Goal: Task Accomplishment & Management: Manage account settings

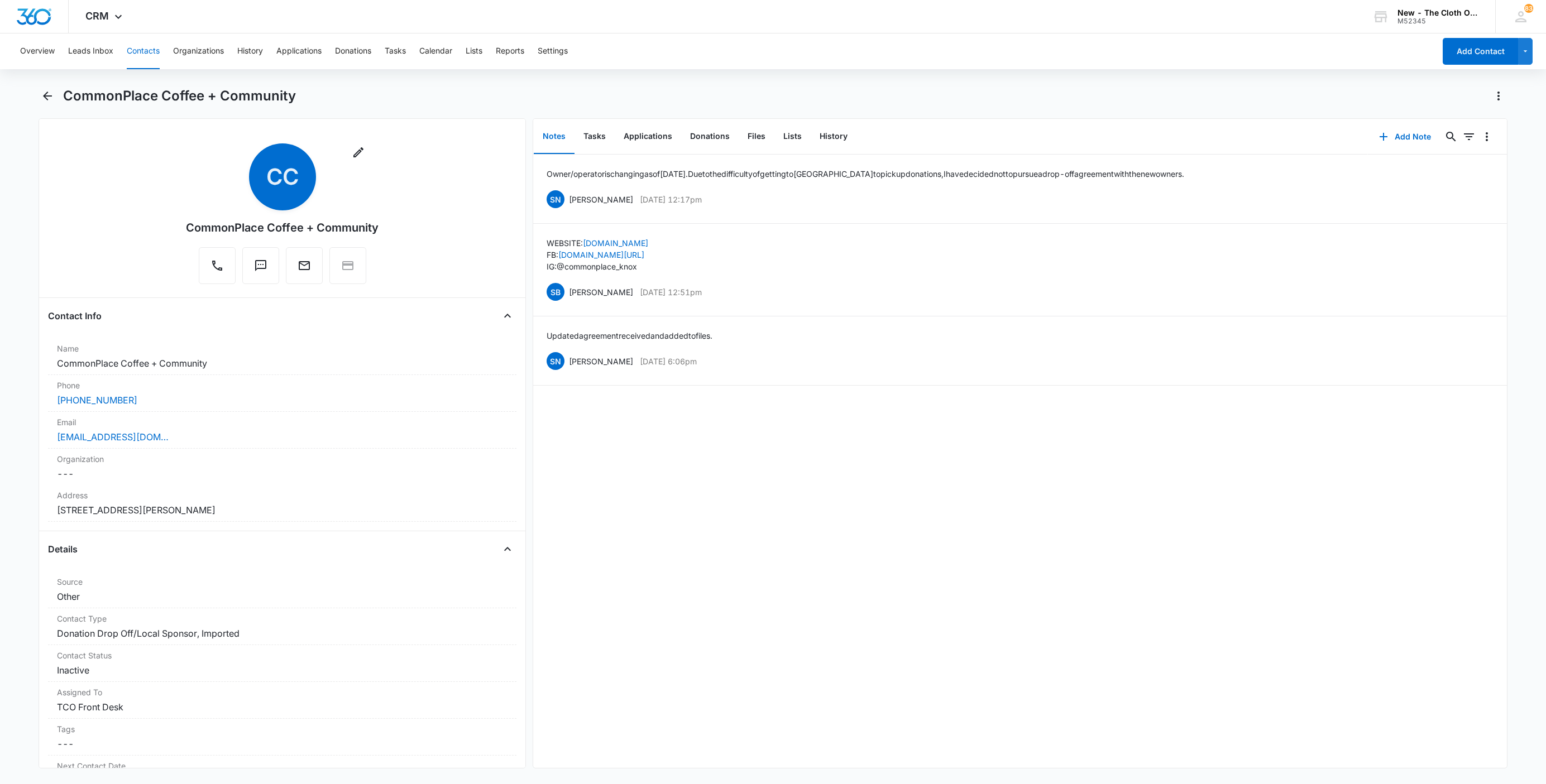
scroll to position [581, 0]
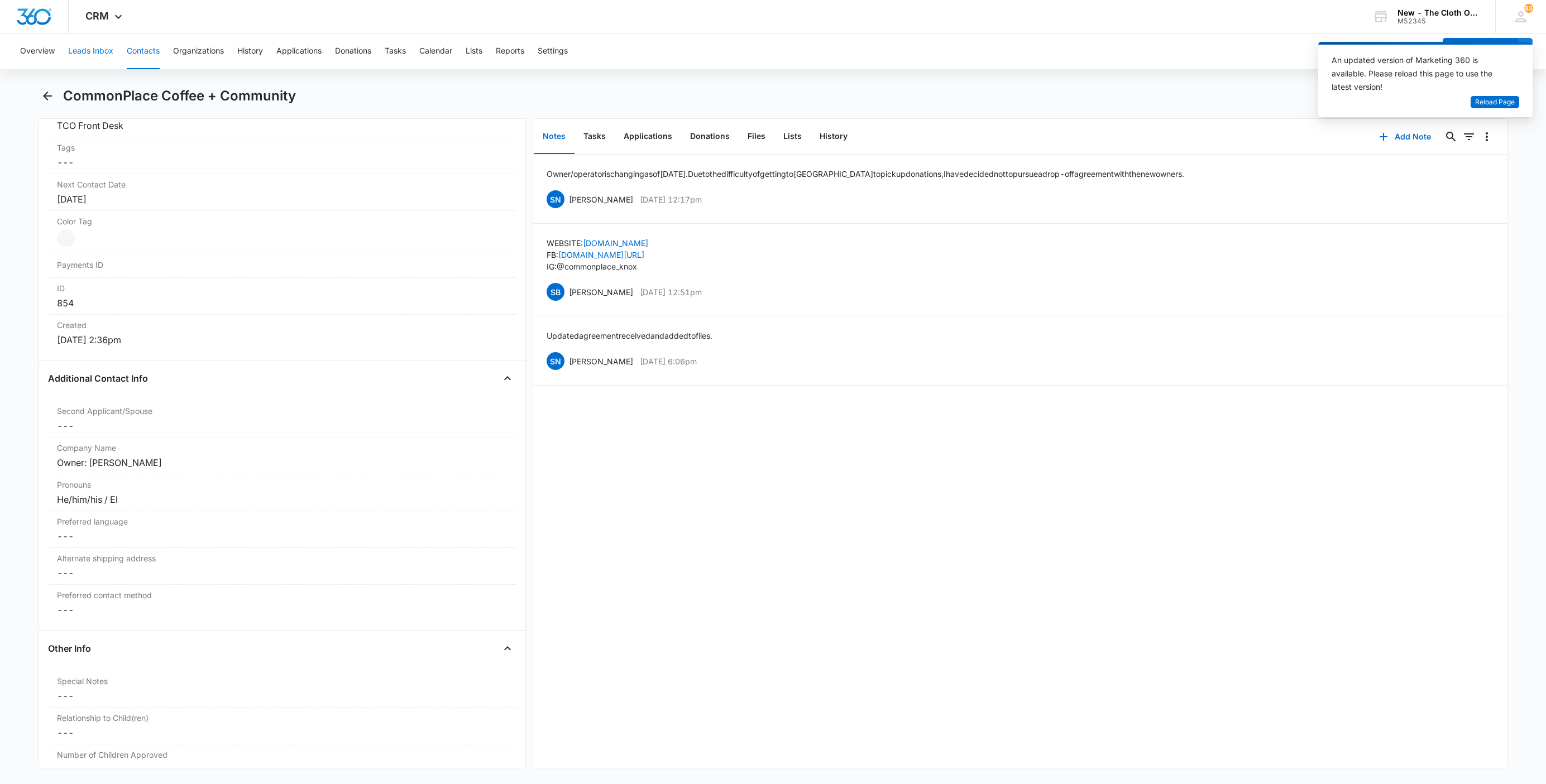
click at [92, 52] on button "Leads Inbox" at bounding box center [90, 51] width 45 height 36
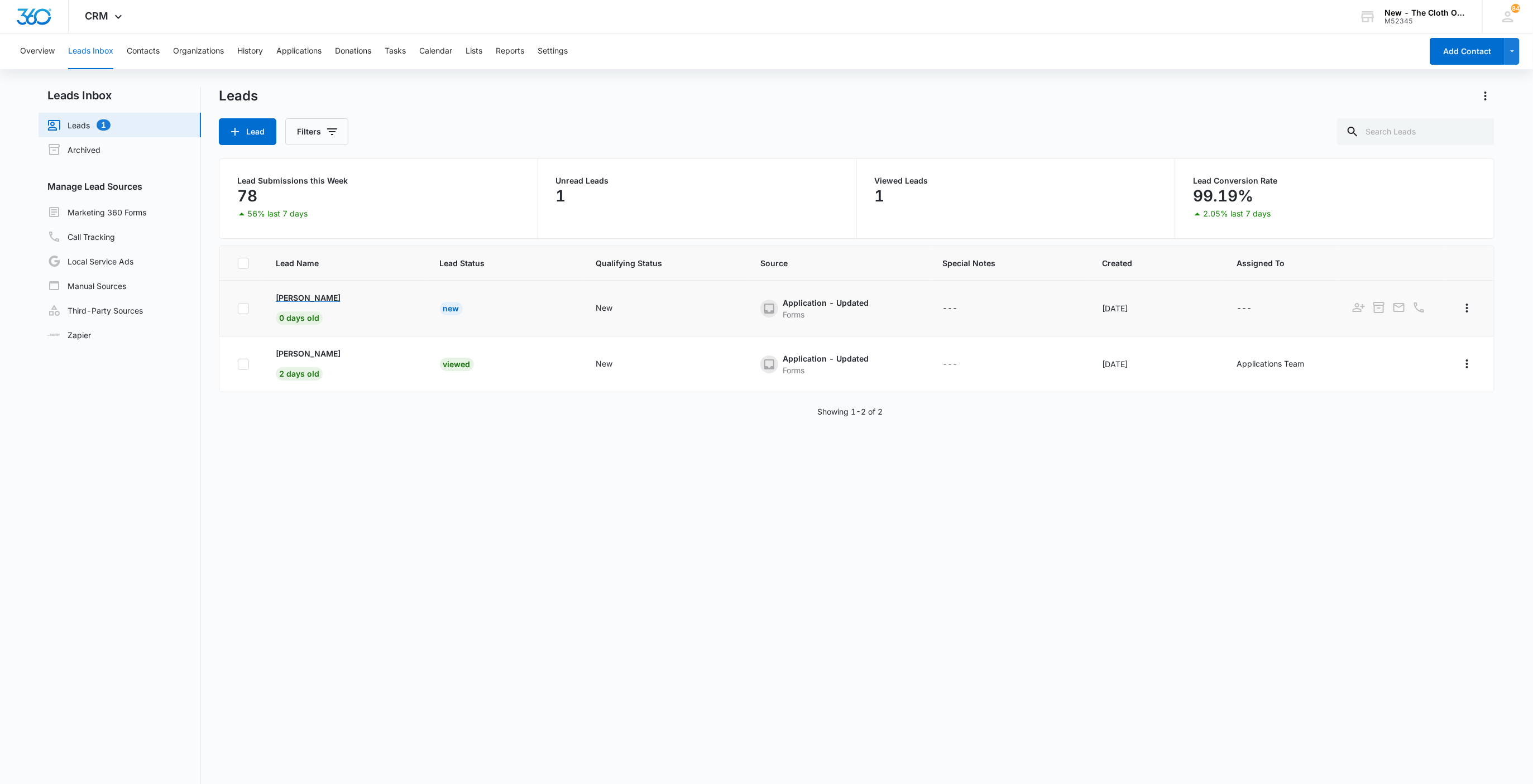
click at [296, 303] on p "[PERSON_NAME]" at bounding box center [308, 298] width 65 height 12
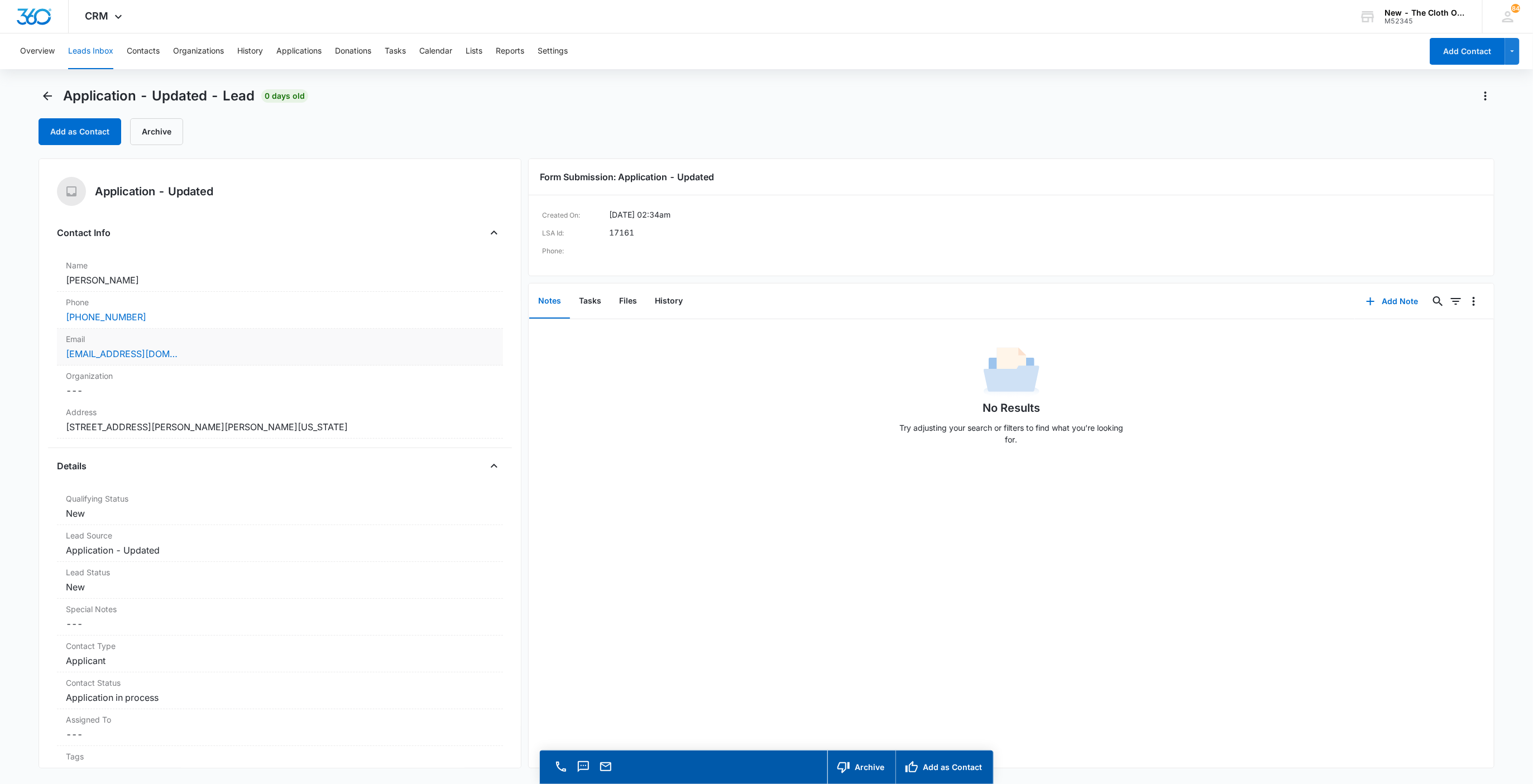
click at [233, 352] on div "[EMAIL_ADDRESS][DOMAIN_NAME]" at bounding box center [279, 354] width 428 height 13
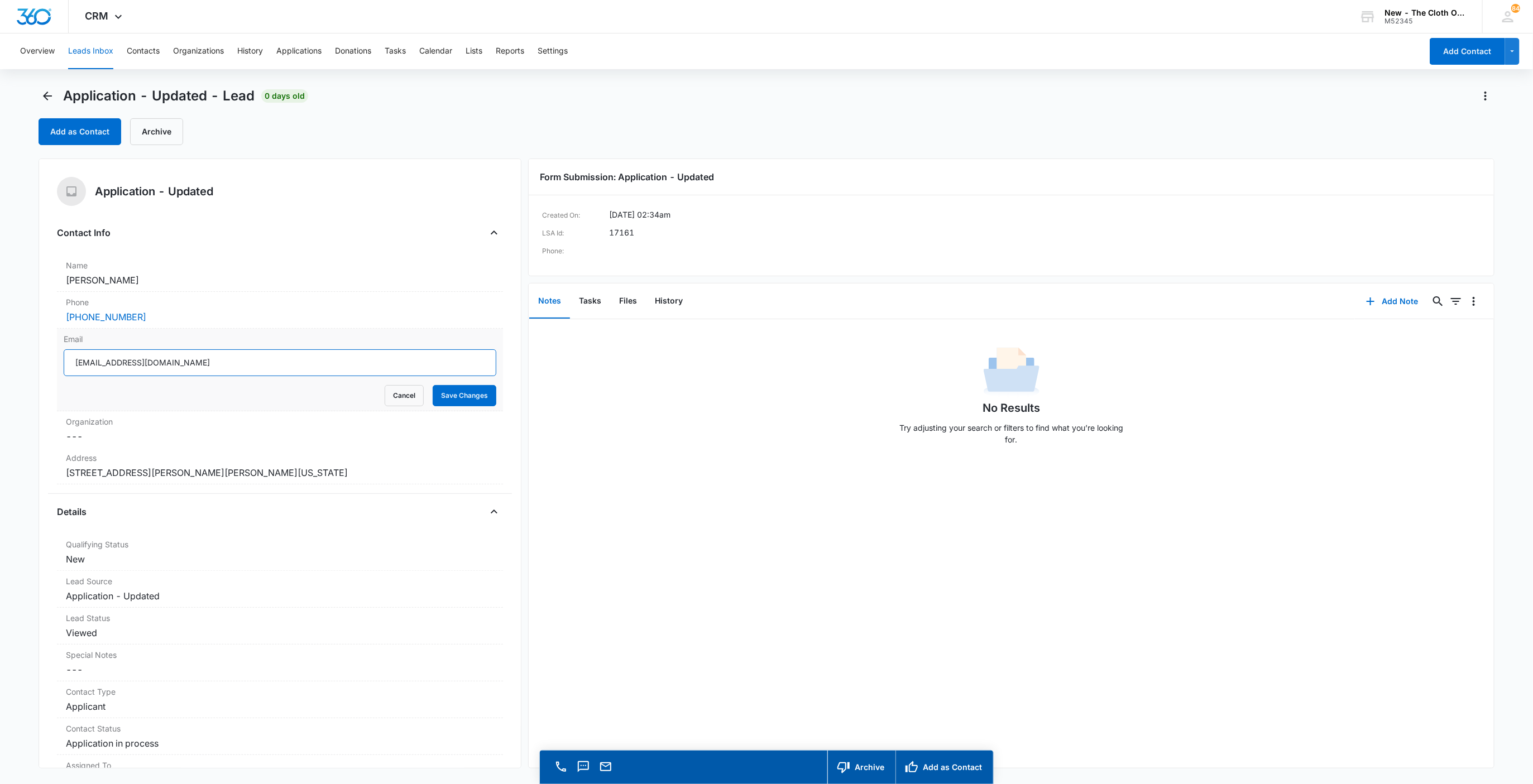
click at [250, 360] on input "[EMAIL_ADDRESS][DOMAIN_NAME]" at bounding box center [280, 363] width 433 height 27
click at [250, 361] on input "[EMAIL_ADDRESS][DOMAIN_NAME]" at bounding box center [280, 363] width 433 height 27
click at [400, 404] on button "Cancel" at bounding box center [404, 396] width 39 height 21
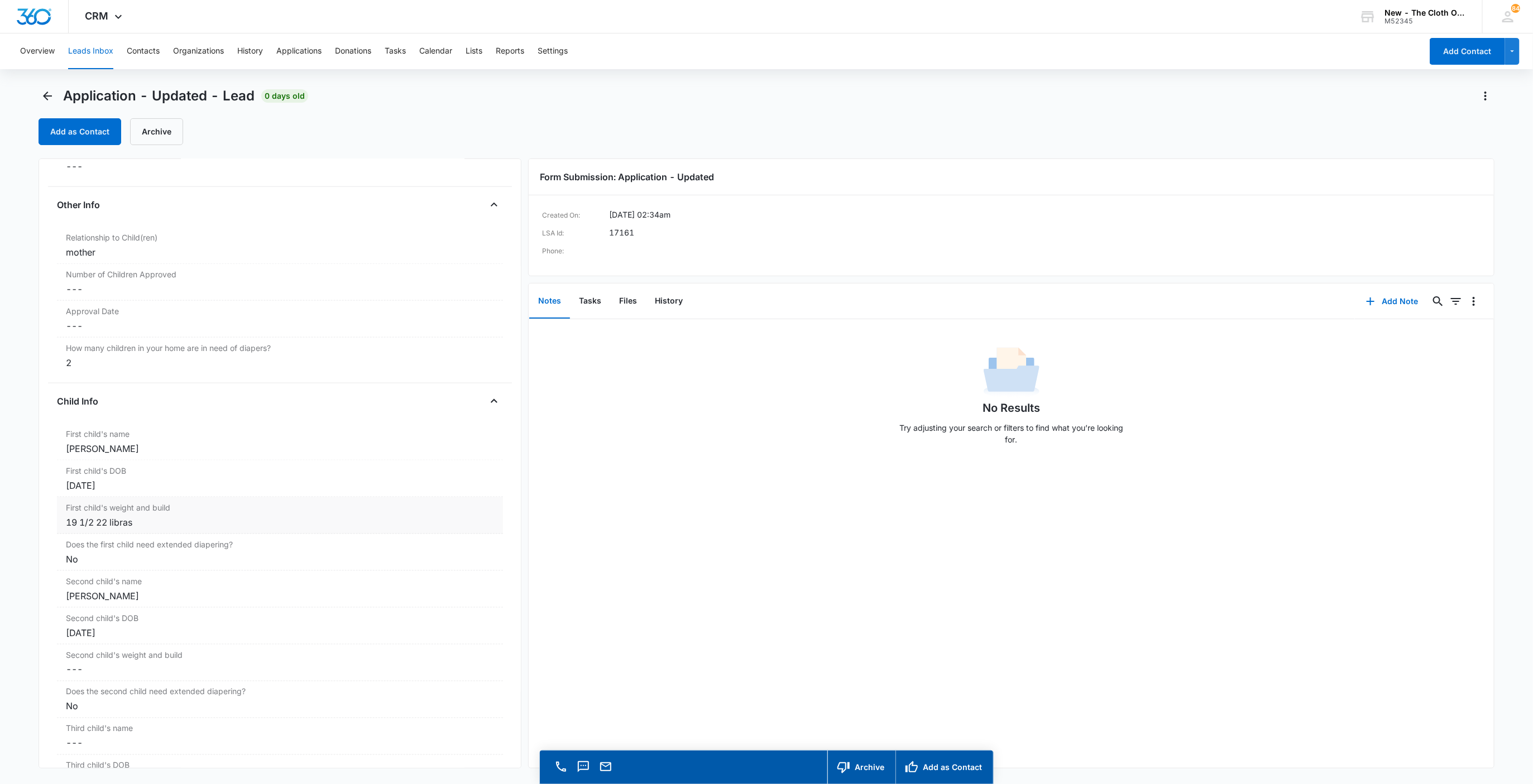
scroll to position [1024, 0]
click at [632, 298] on button "Files" at bounding box center [627, 301] width 36 height 35
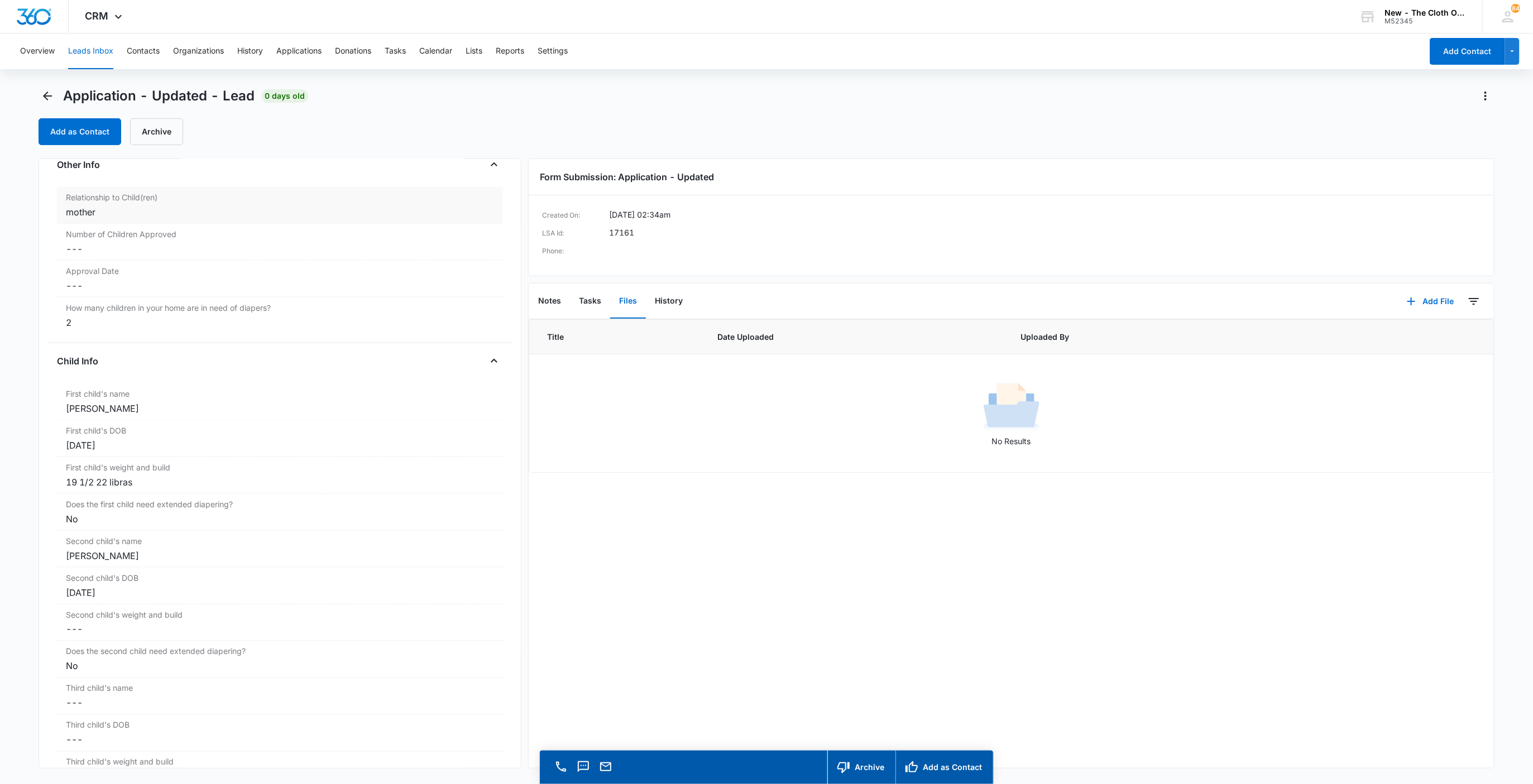
scroll to position [1088, 0]
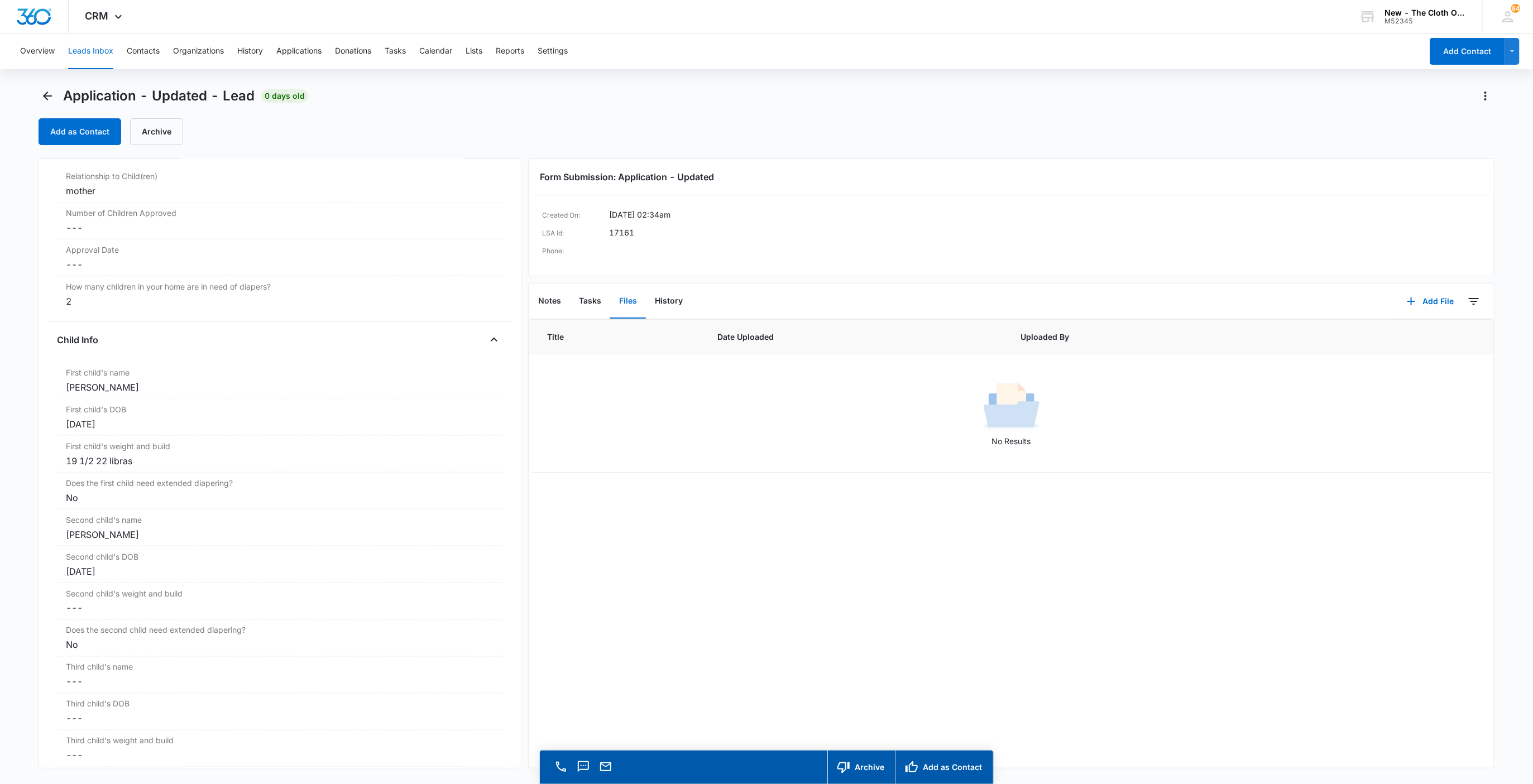
click at [89, 51] on button "Leads Inbox" at bounding box center [90, 51] width 45 height 36
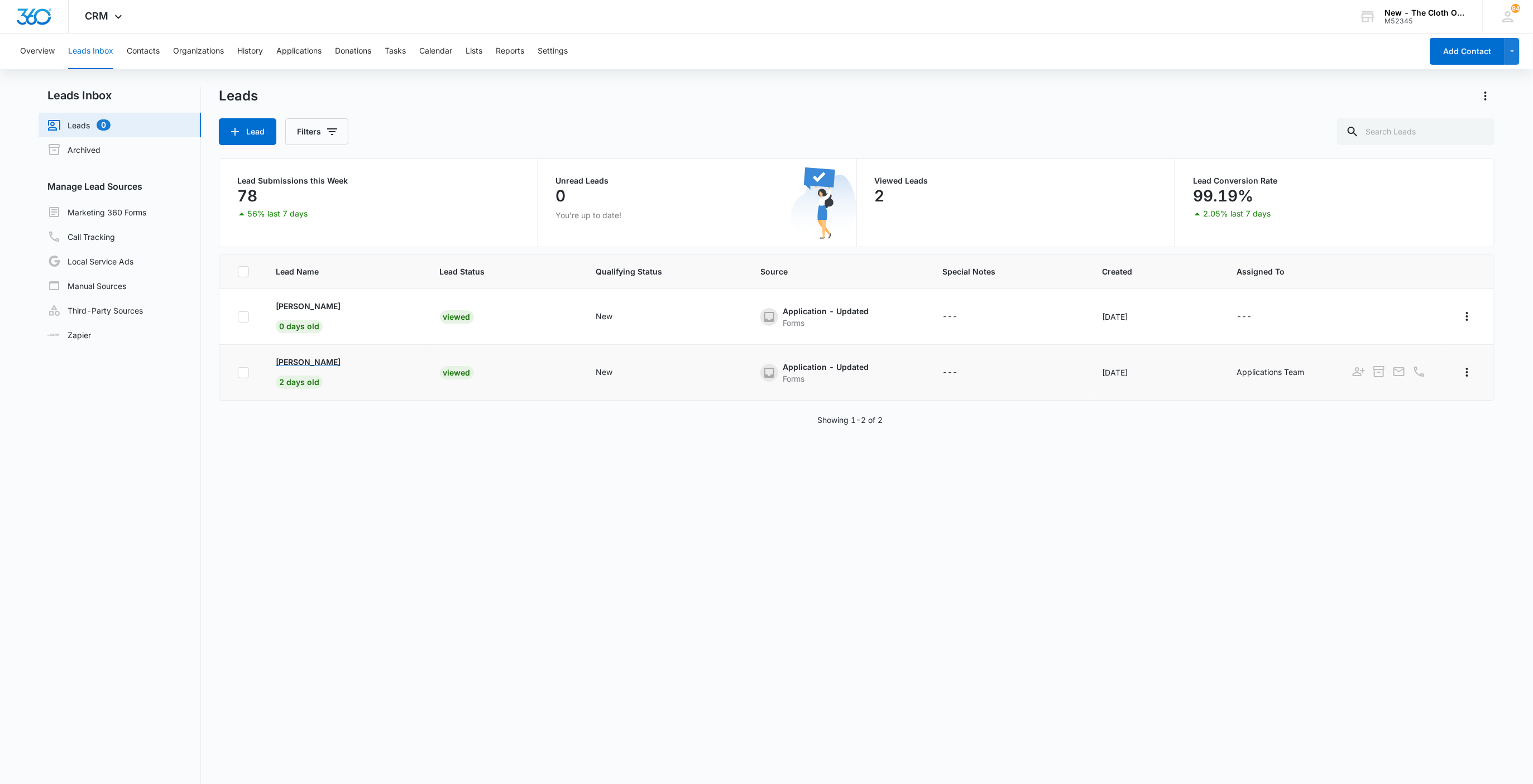
click at [330, 364] on p "[PERSON_NAME]" at bounding box center [308, 362] width 65 height 12
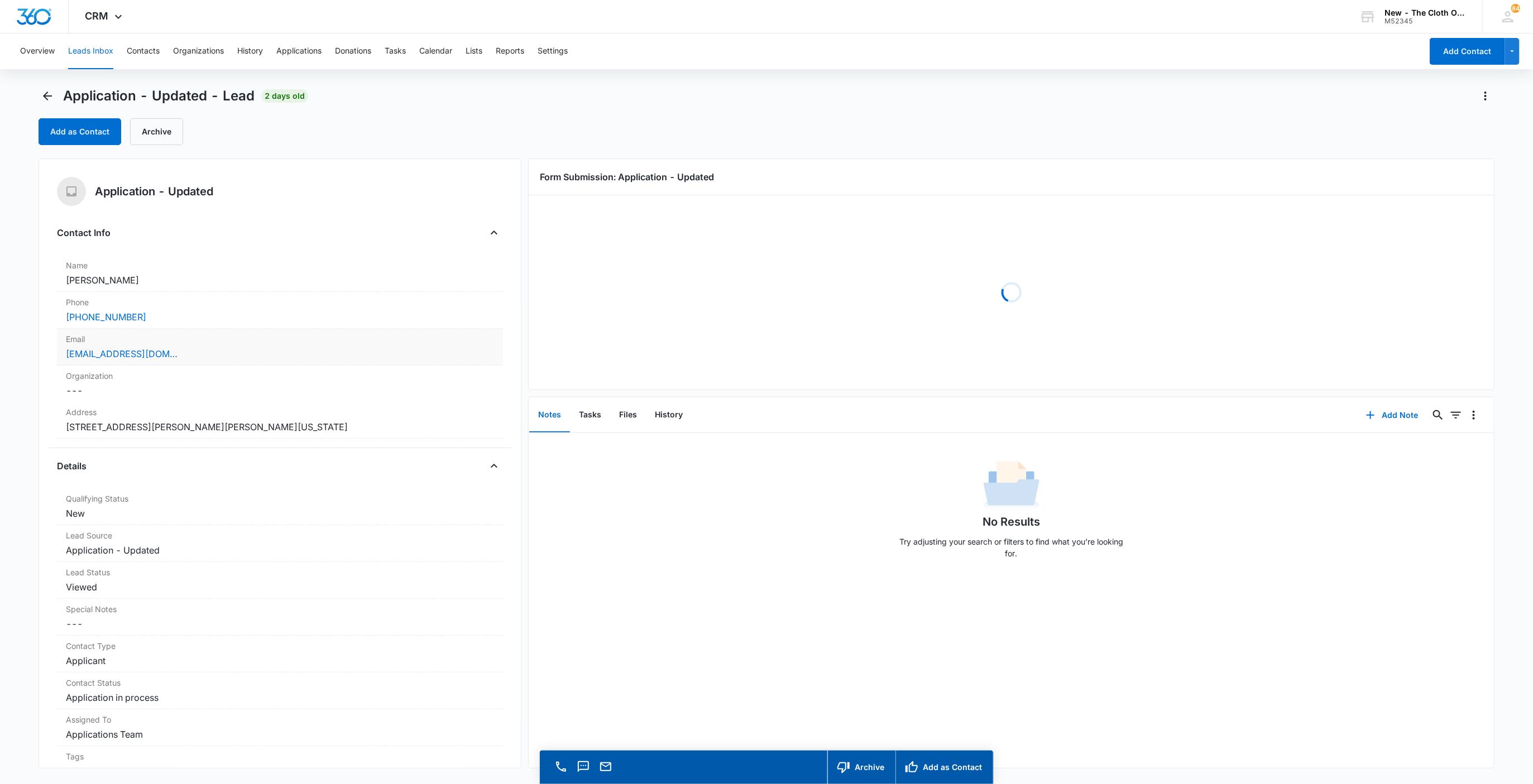
click at [253, 351] on div "[EMAIL_ADDRESS][DOMAIN_NAME]" at bounding box center [279, 354] width 428 height 13
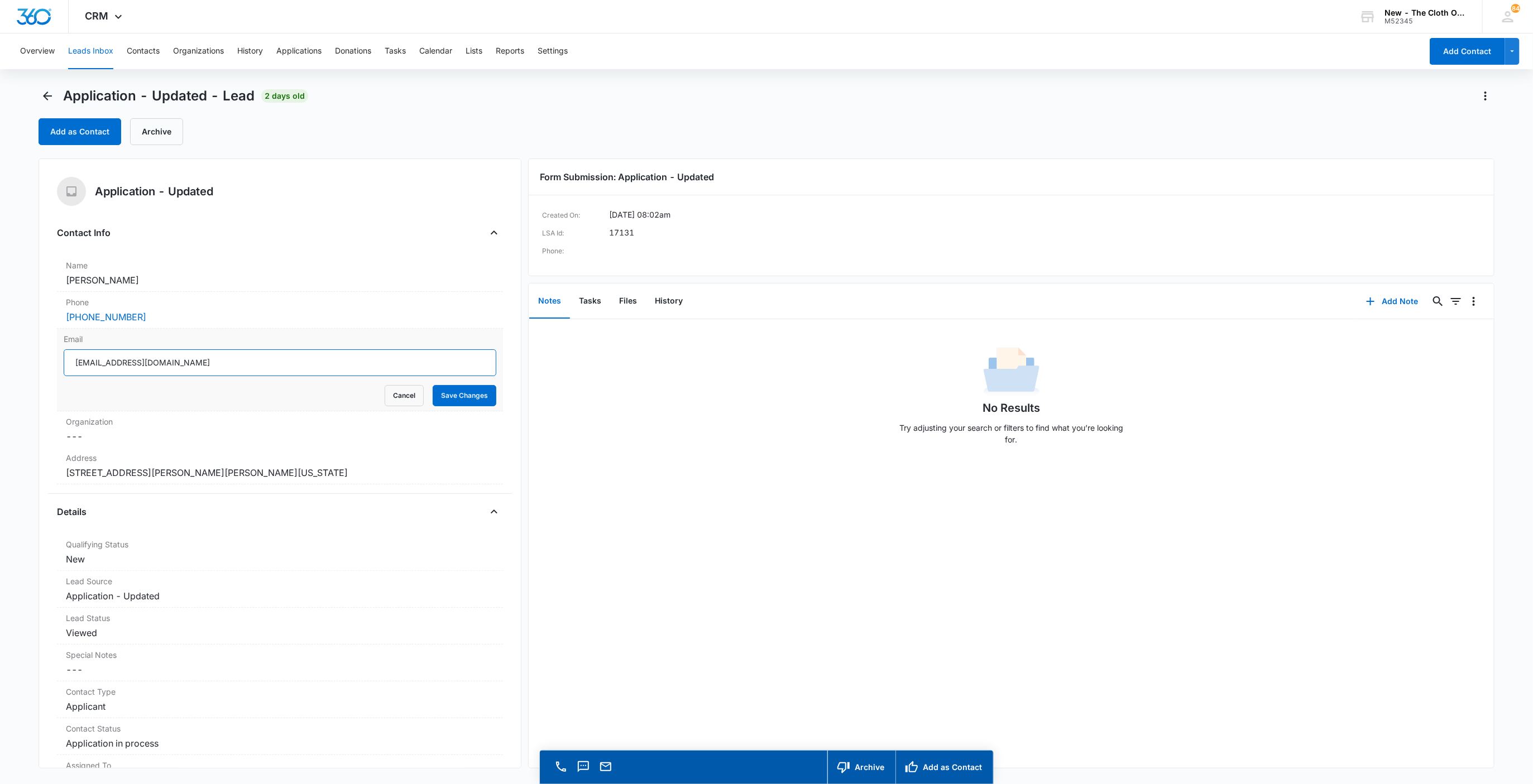
click at [284, 372] on input "[EMAIL_ADDRESS][DOMAIN_NAME]" at bounding box center [280, 363] width 433 height 27
click at [385, 402] on button "Cancel" at bounding box center [404, 396] width 39 height 21
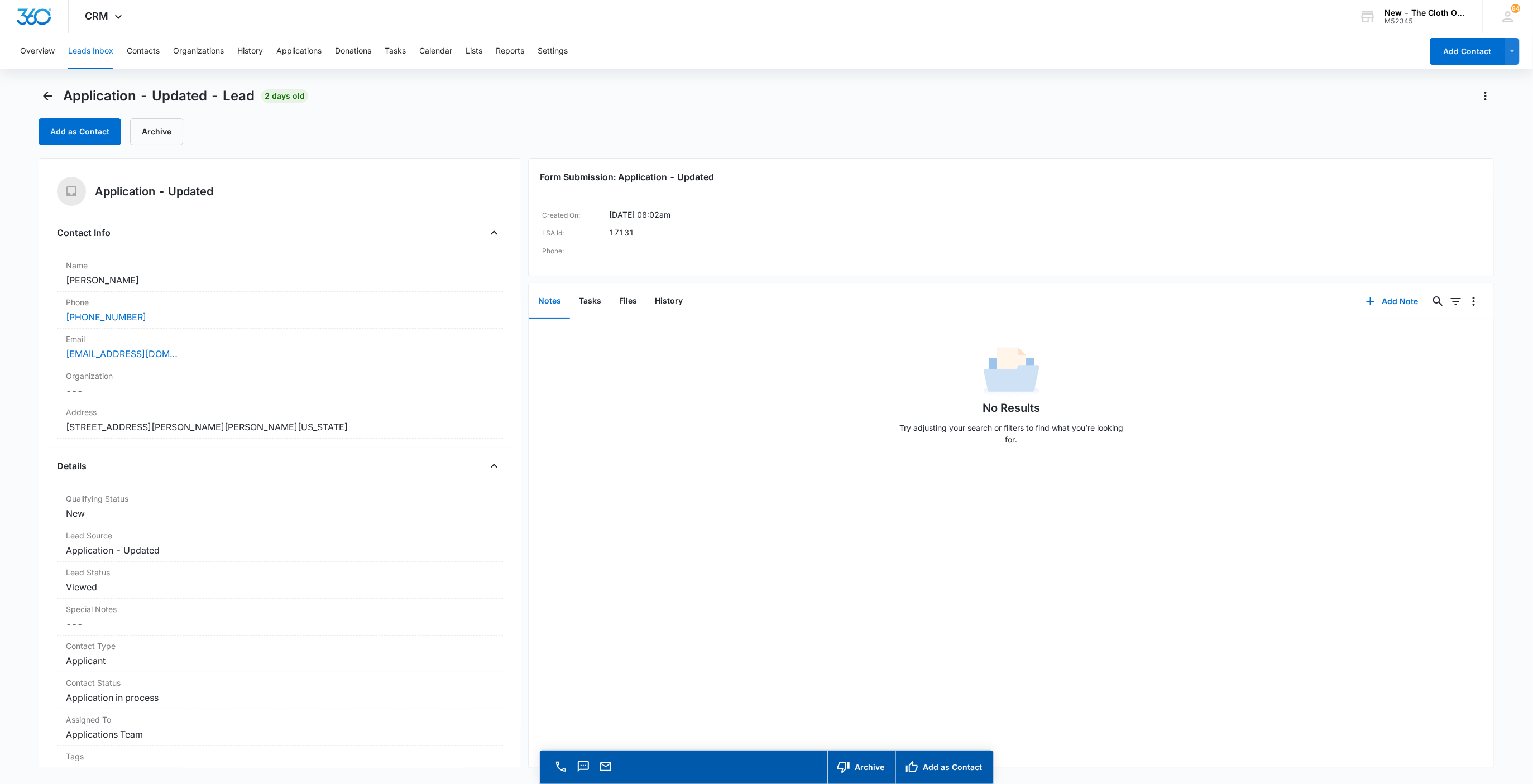
drag, startPoint x: 149, startPoint y: 284, endPoint x: 39, endPoint y: 287, distance: 110.0
click at [39, 287] on div "Application - Updated Contact Info Name Cancel Save Changes [PERSON_NAME] Phone…" at bounding box center [280, 464] width 483 height 610
copy dd "[PERSON_NAME]"
click at [629, 308] on button "Files" at bounding box center [627, 301] width 36 height 35
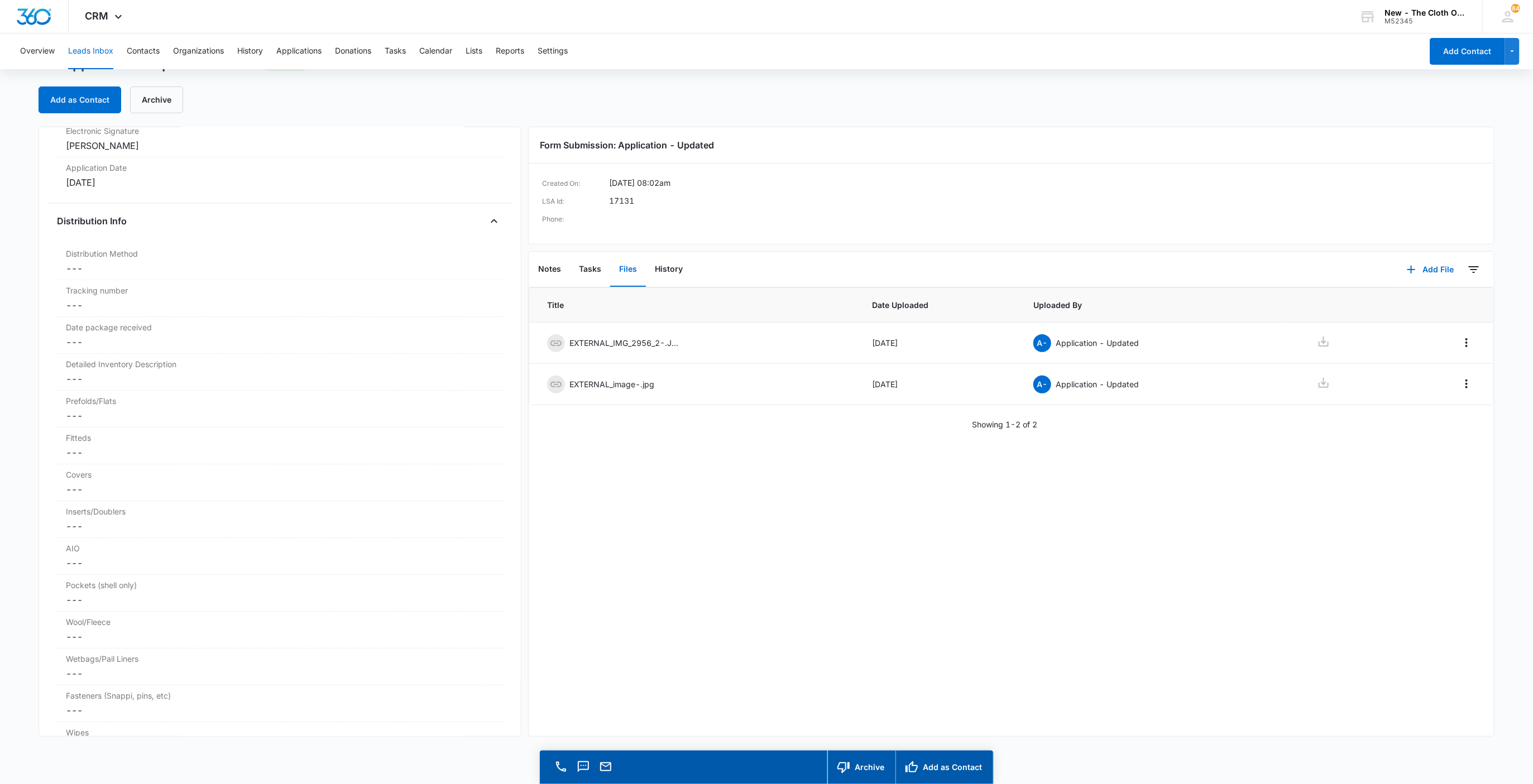
scroll to position [2773, 0]
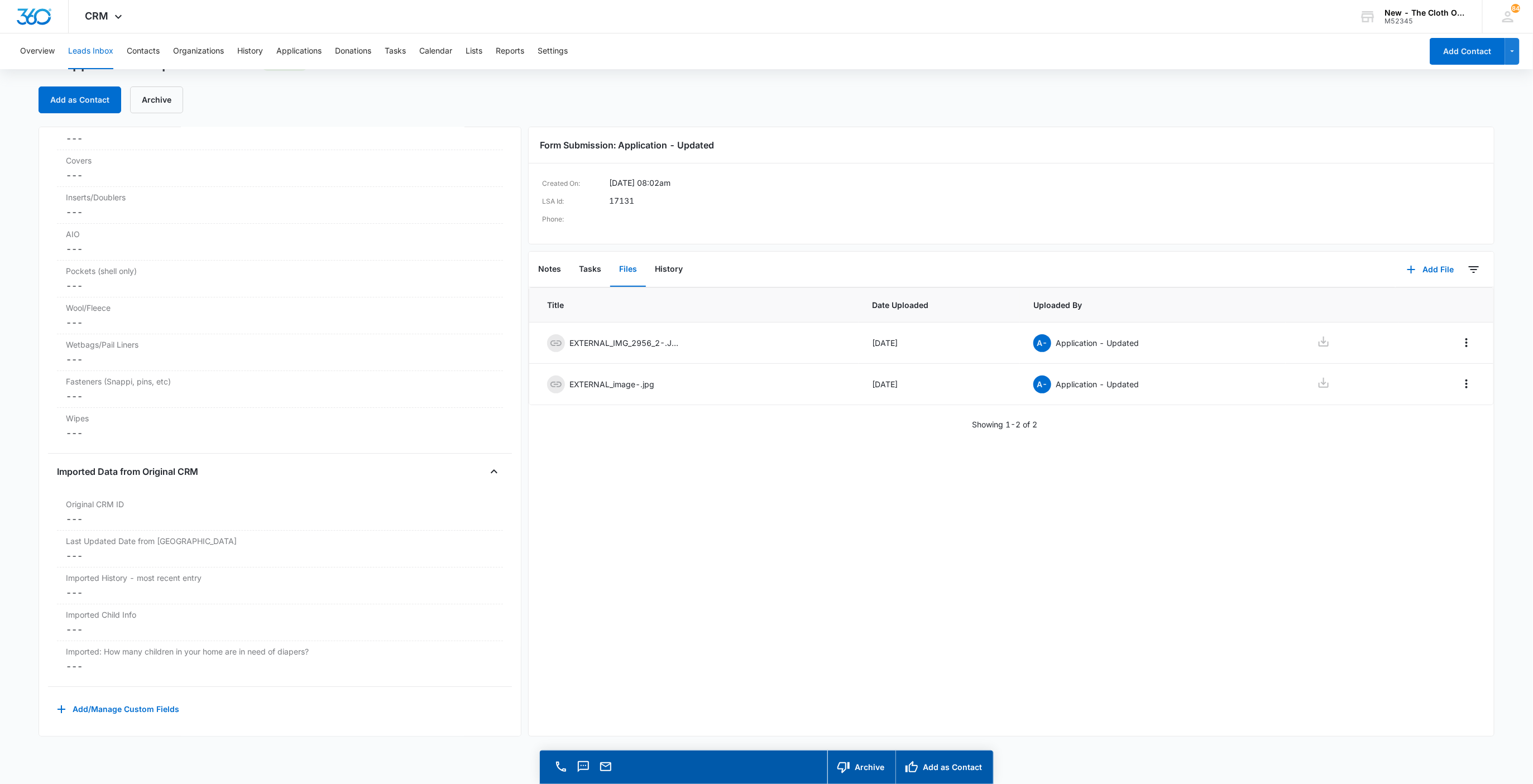
click at [86, 56] on button "Leads Inbox" at bounding box center [90, 51] width 45 height 36
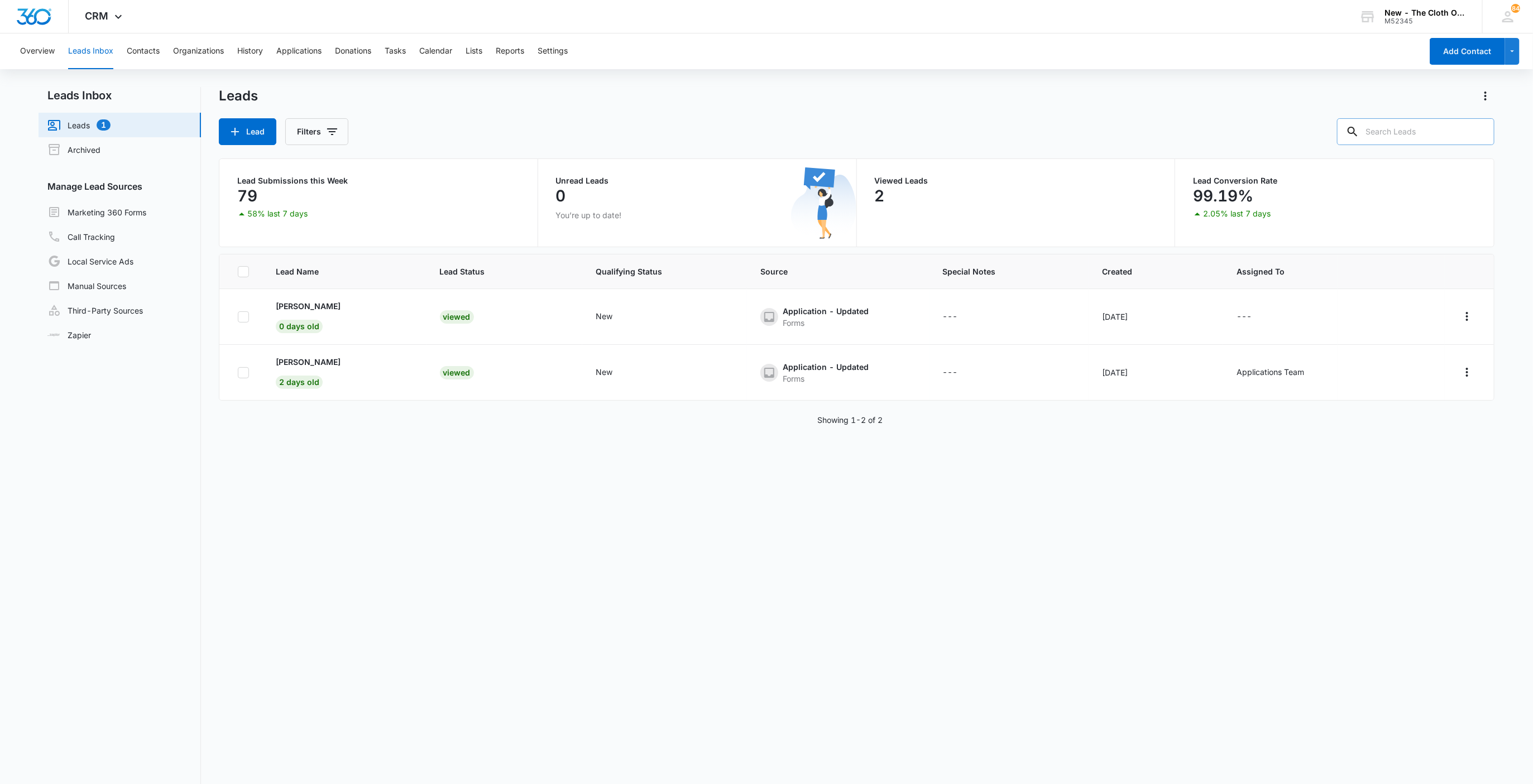
click at [1430, 135] on input "text" at bounding box center [1415, 132] width 157 height 27
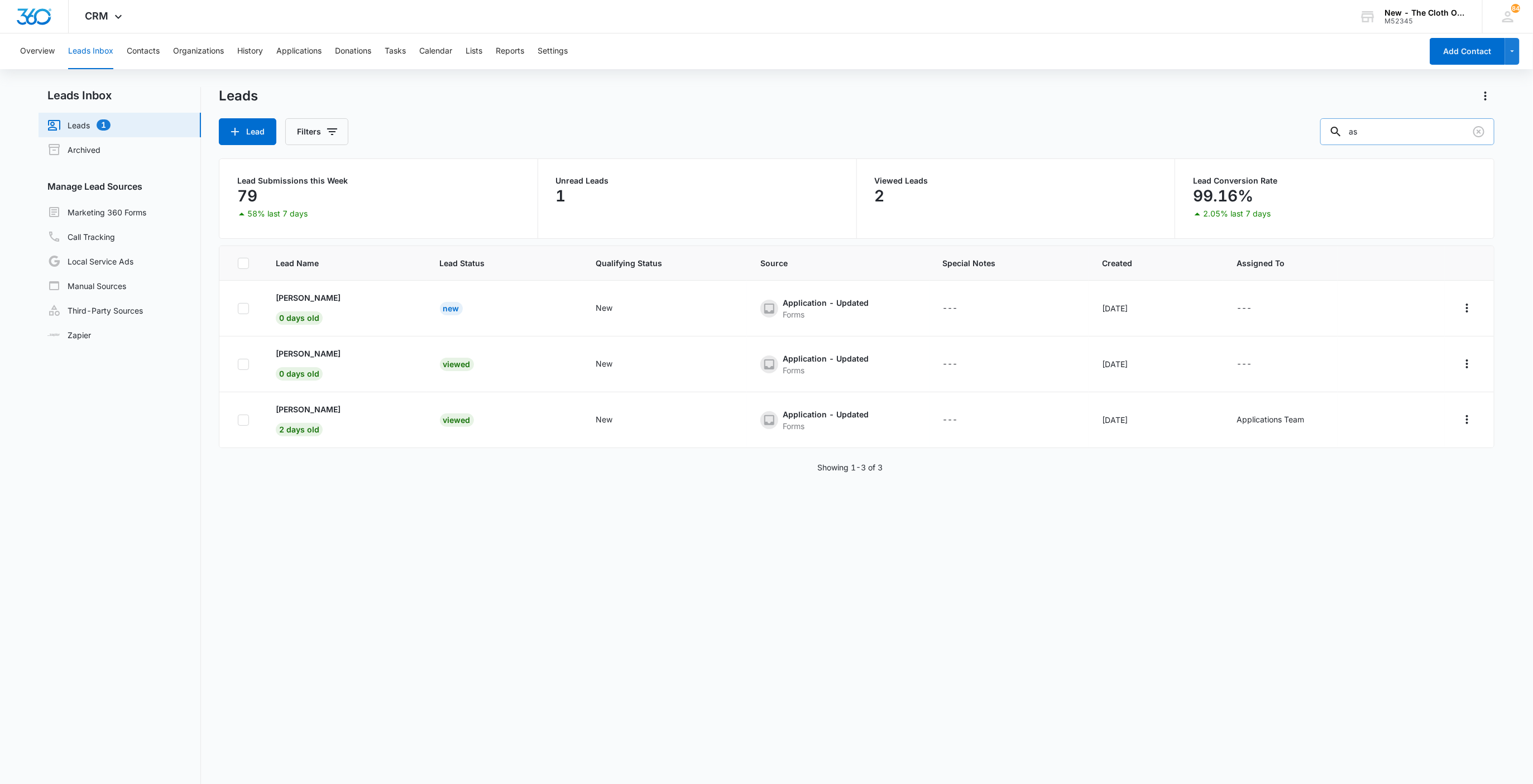
type input "a"
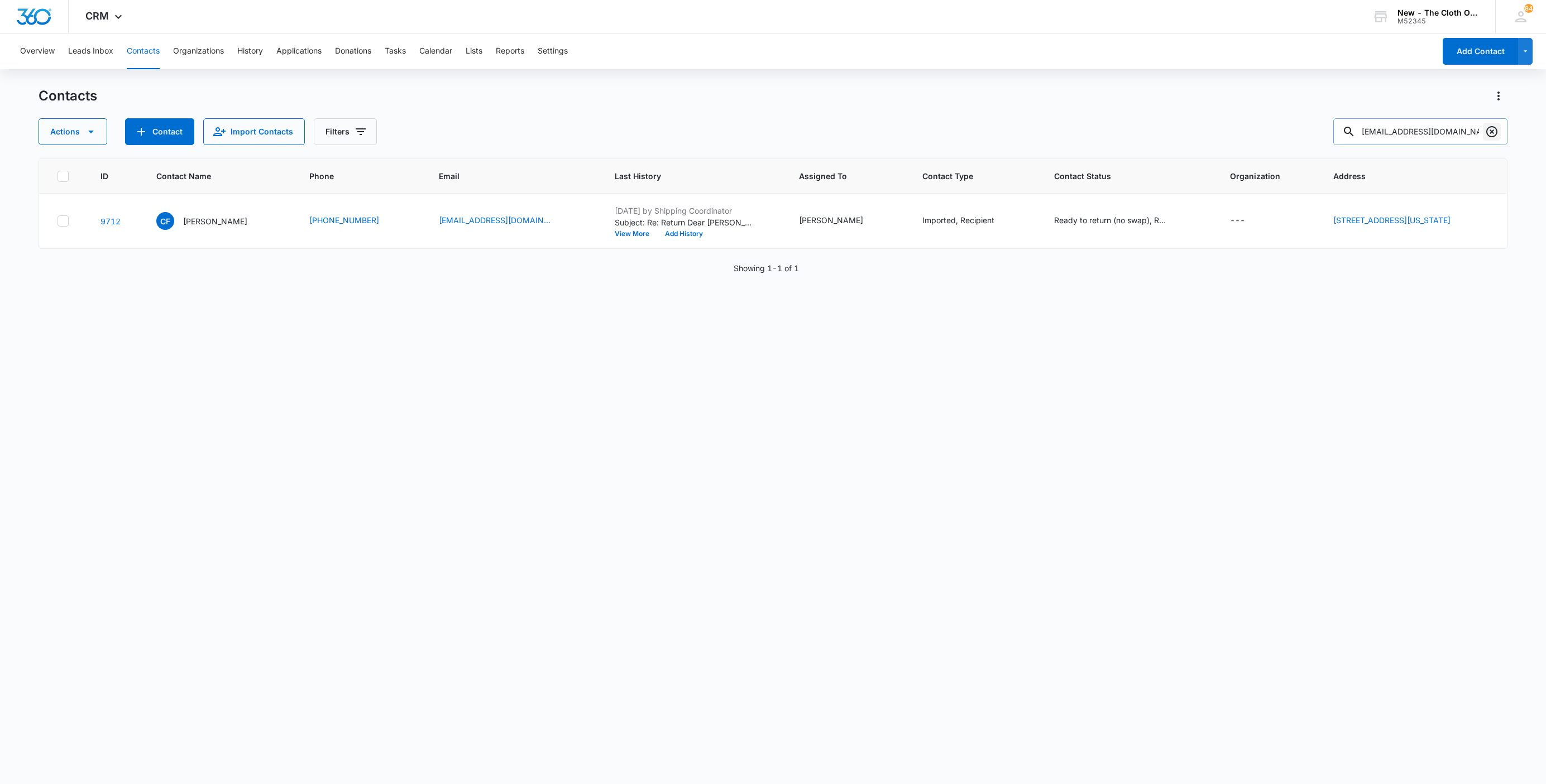
click at [1489, 135] on icon "Clear" at bounding box center [1492, 131] width 13 height 13
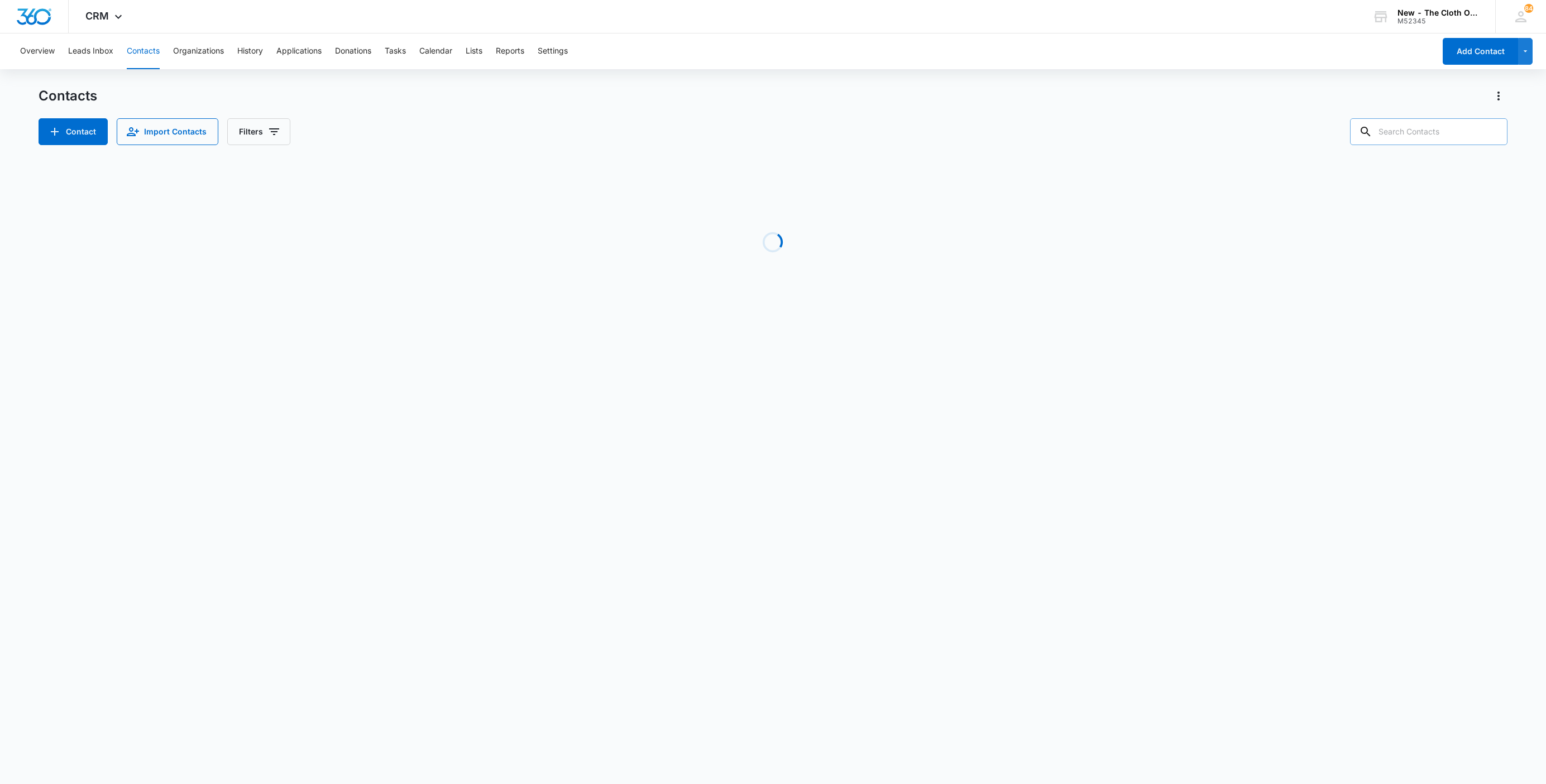
click at [1444, 126] on input "text" at bounding box center [1428, 132] width 157 height 27
click at [1430, 131] on input "rocio" at bounding box center [1420, 132] width 174 height 27
type input "[PERSON_NAME]"
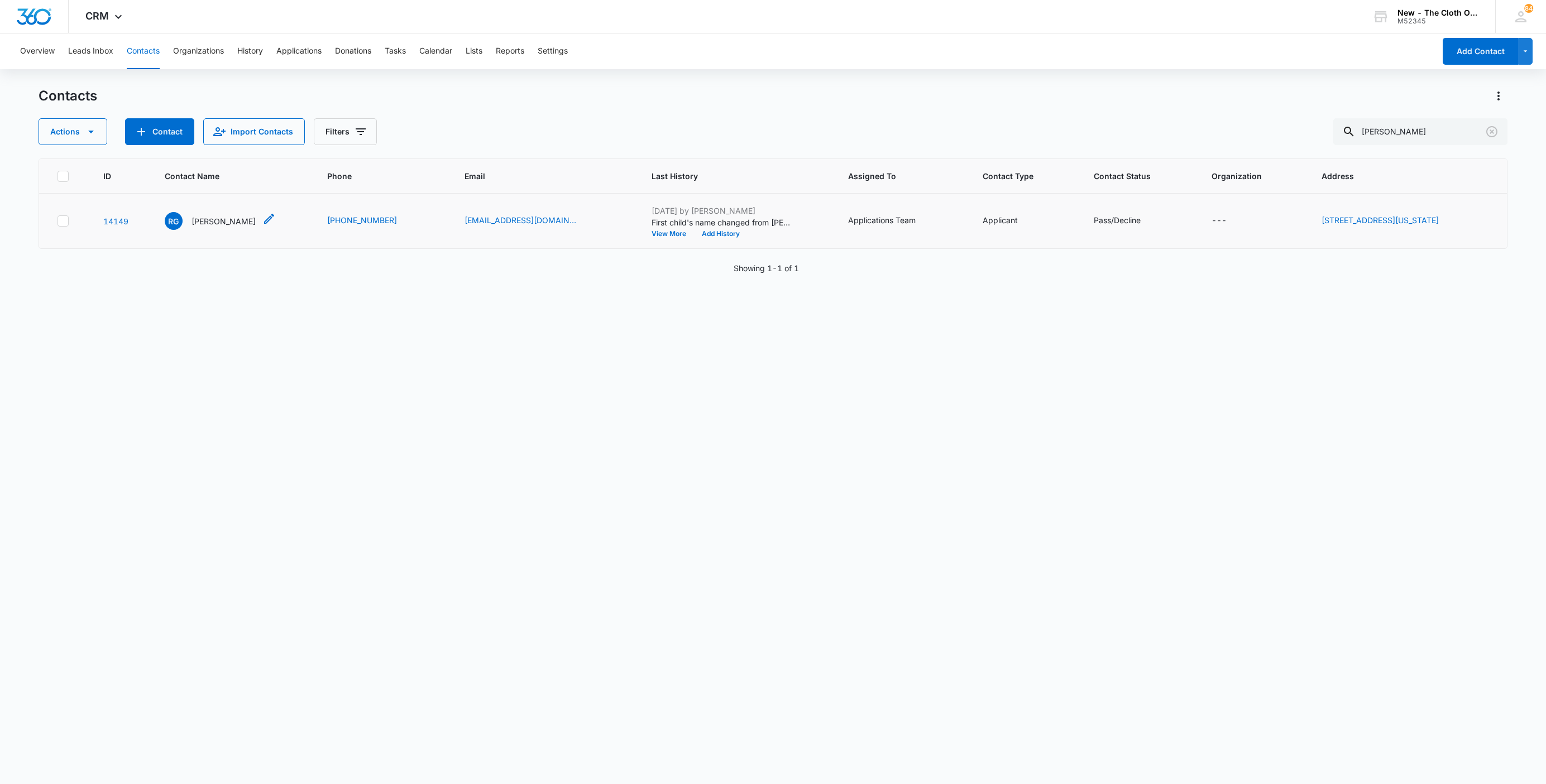
click at [198, 223] on p "[PERSON_NAME]" at bounding box center [223, 221] width 64 height 12
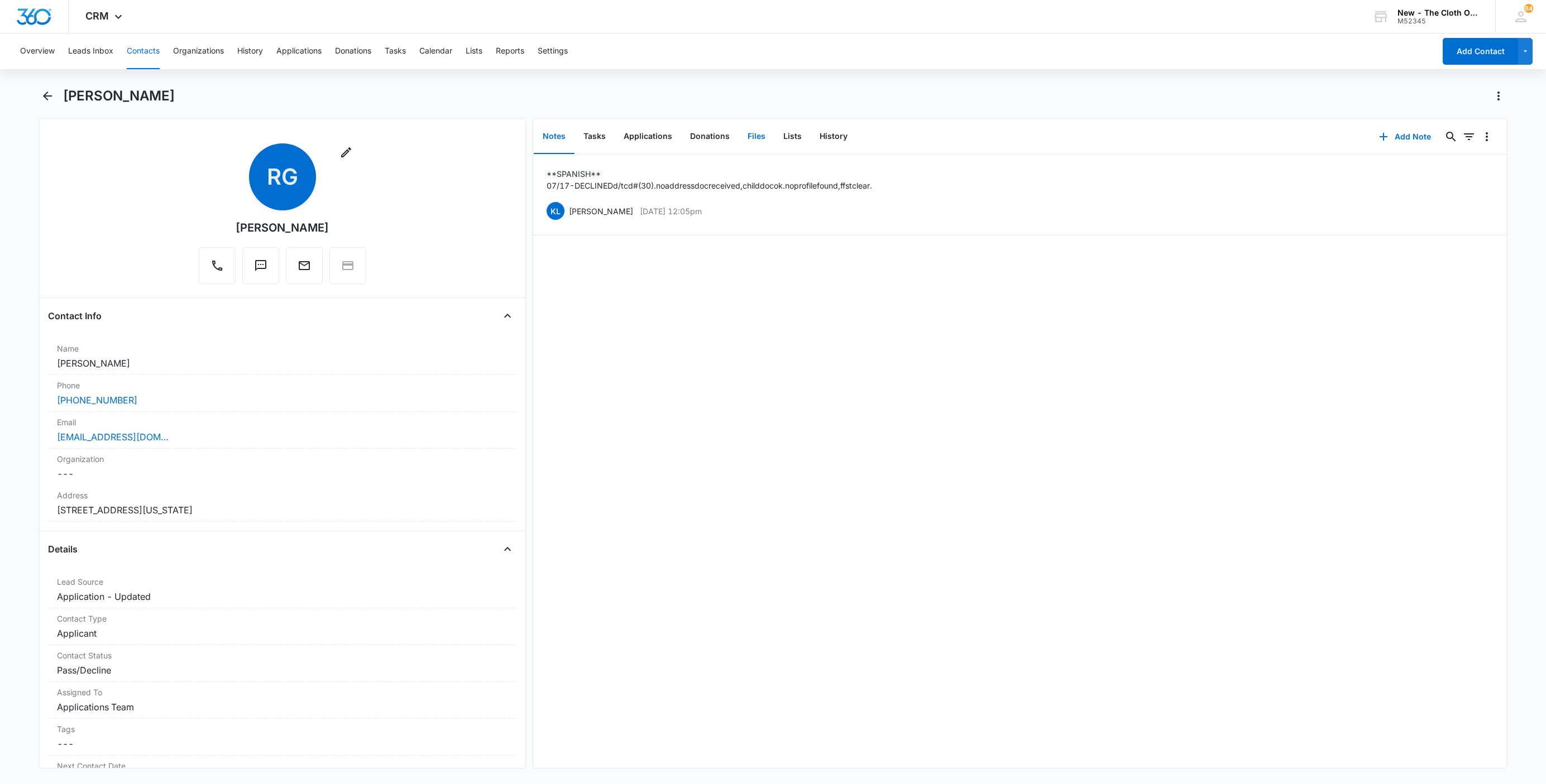
click at [755, 135] on button "Files" at bounding box center [756, 136] width 36 height 35
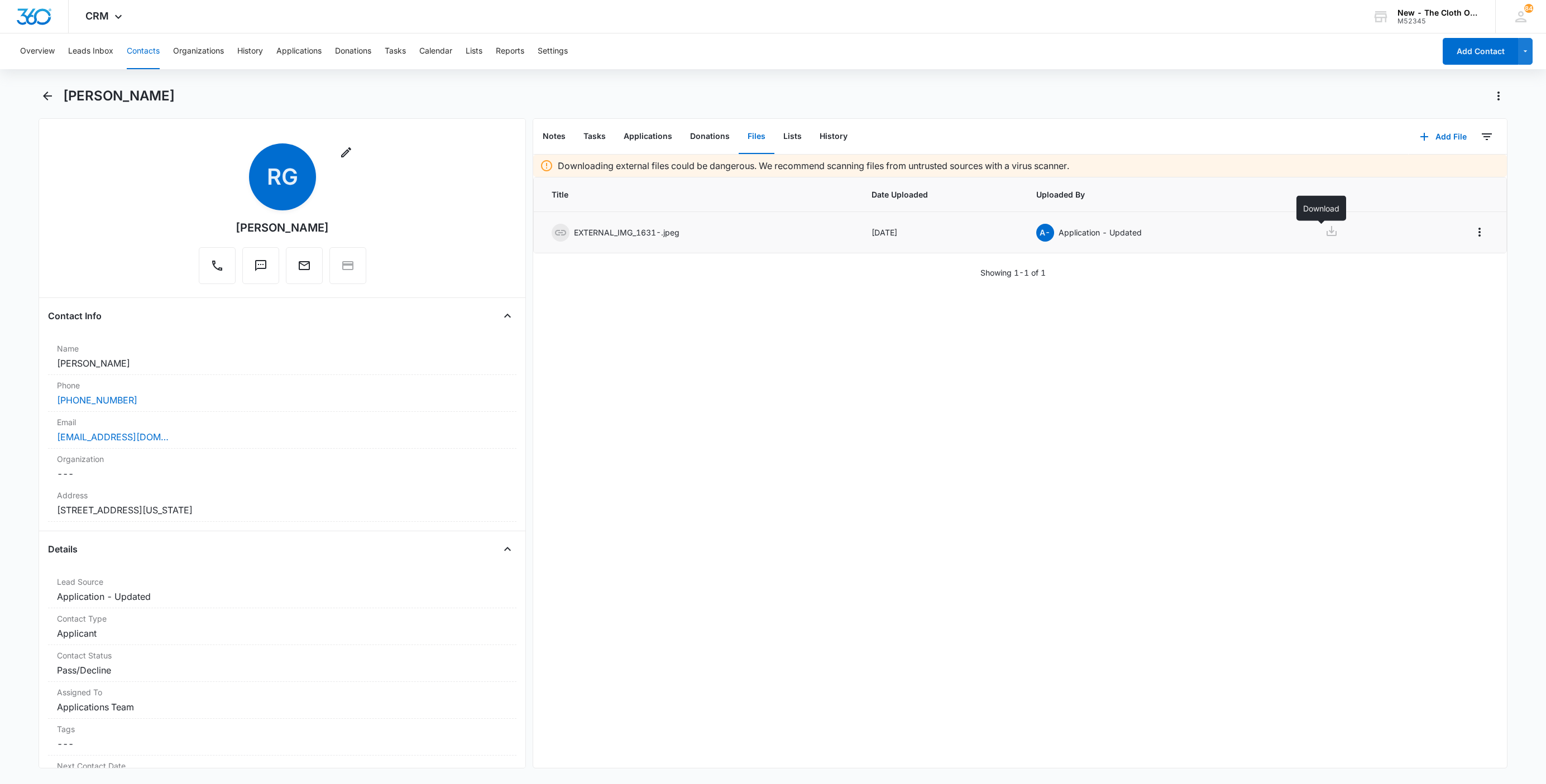
click at [1326, 235] on icon at bounding box center [1331, 231] width 13 height 13
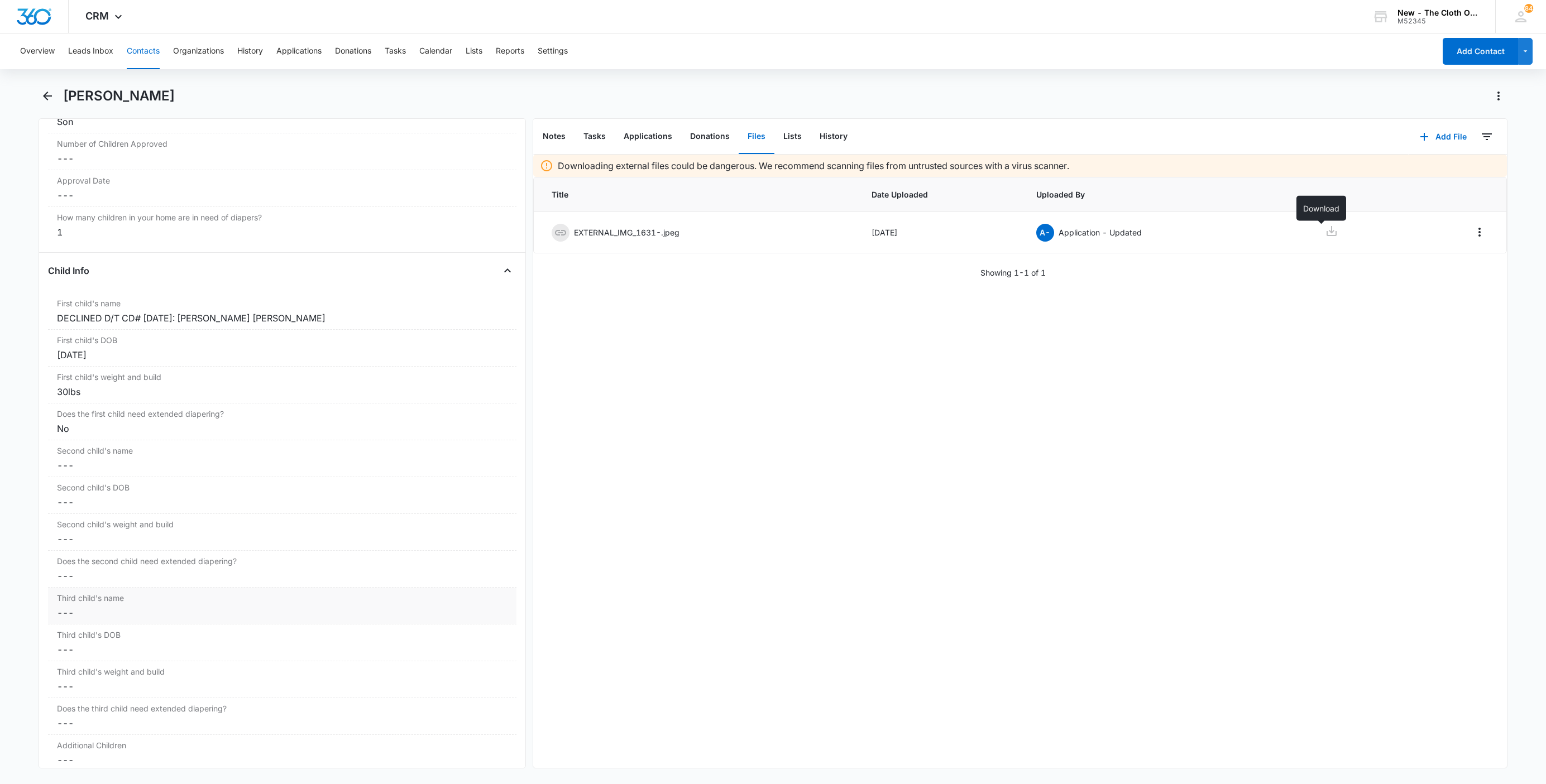
scroll to position [1172, 0]
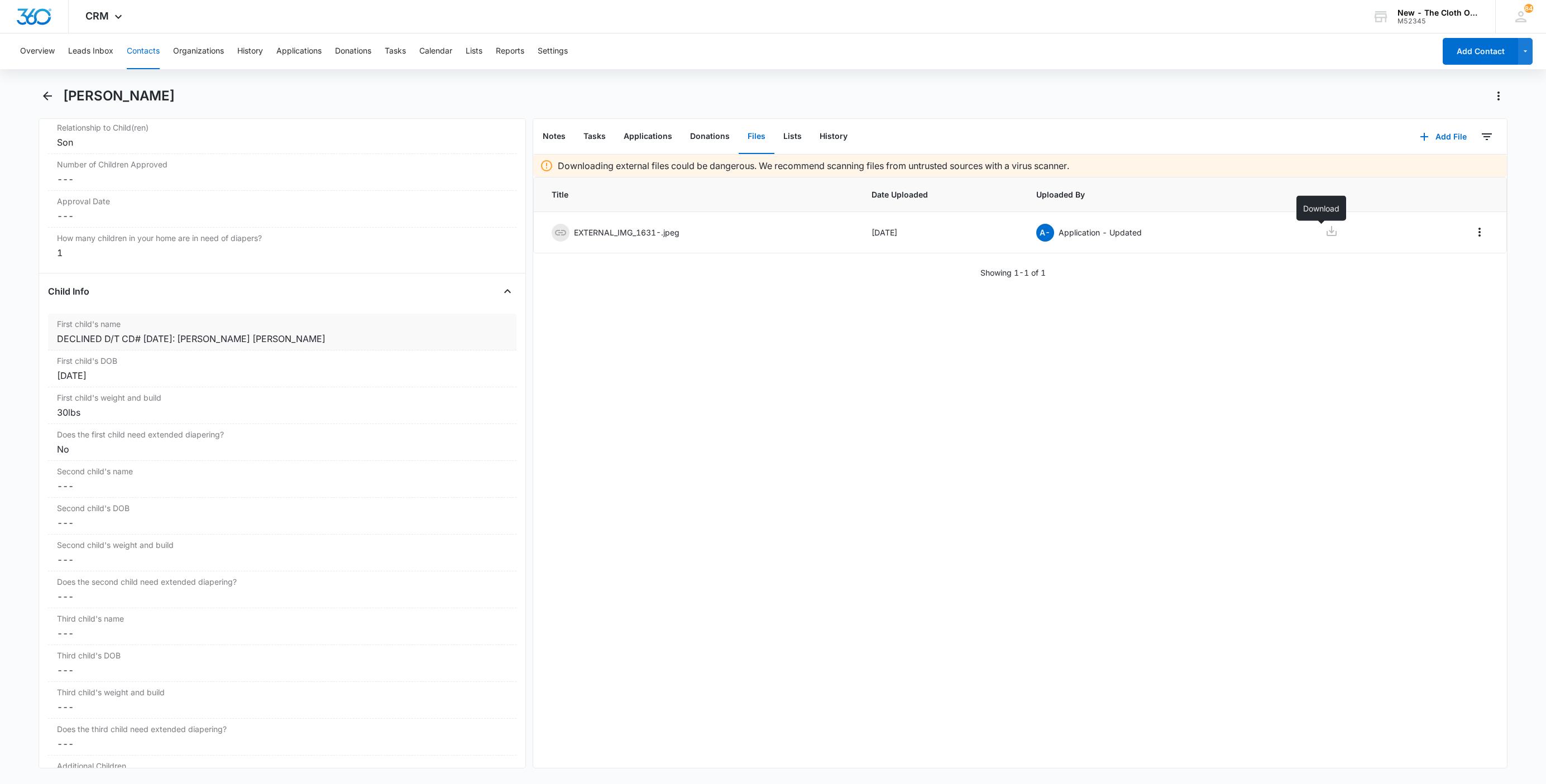
click at [327, 337] on div "First child's name Cancel Save Changes DECLINED D/T CD# 07/17/24: Dylan Alexand…" at bounding box center [282, 332] width 469 height 37
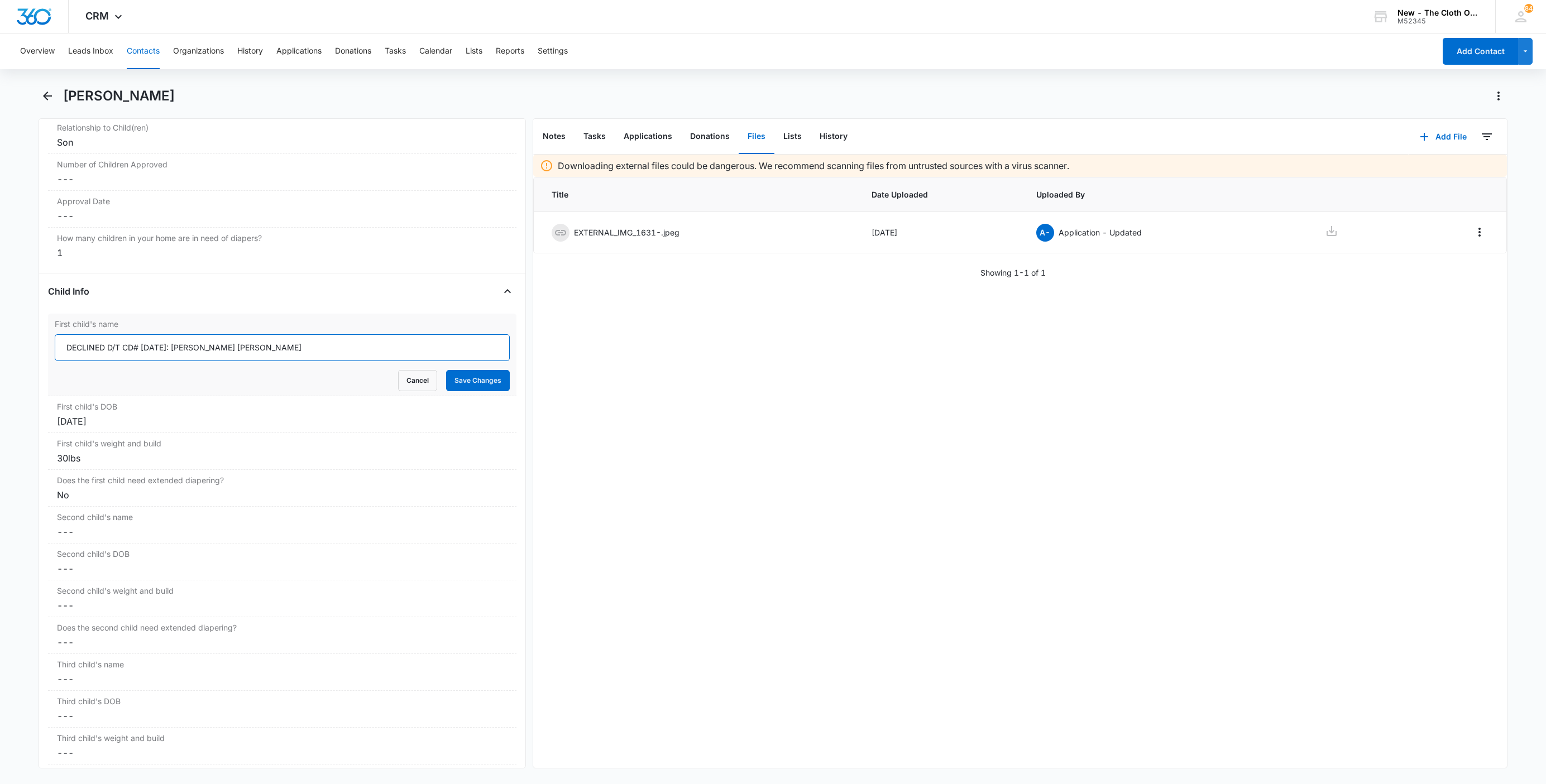
click at [296, 361] on input "DECLINED D/T CD# 07/17/24: Dylan Alexander Salgado" at bounding box center [282, 348] width 455 height 27
type input "DECLINED D/T CD# 07/17/24: Dylan Alexander Salgado Garcia"
click at [446, 370] on button "Save Changes" at bounding box center [478, 380] width 64 height 21
copy div "Dylan Alexander Salgado Garcia"
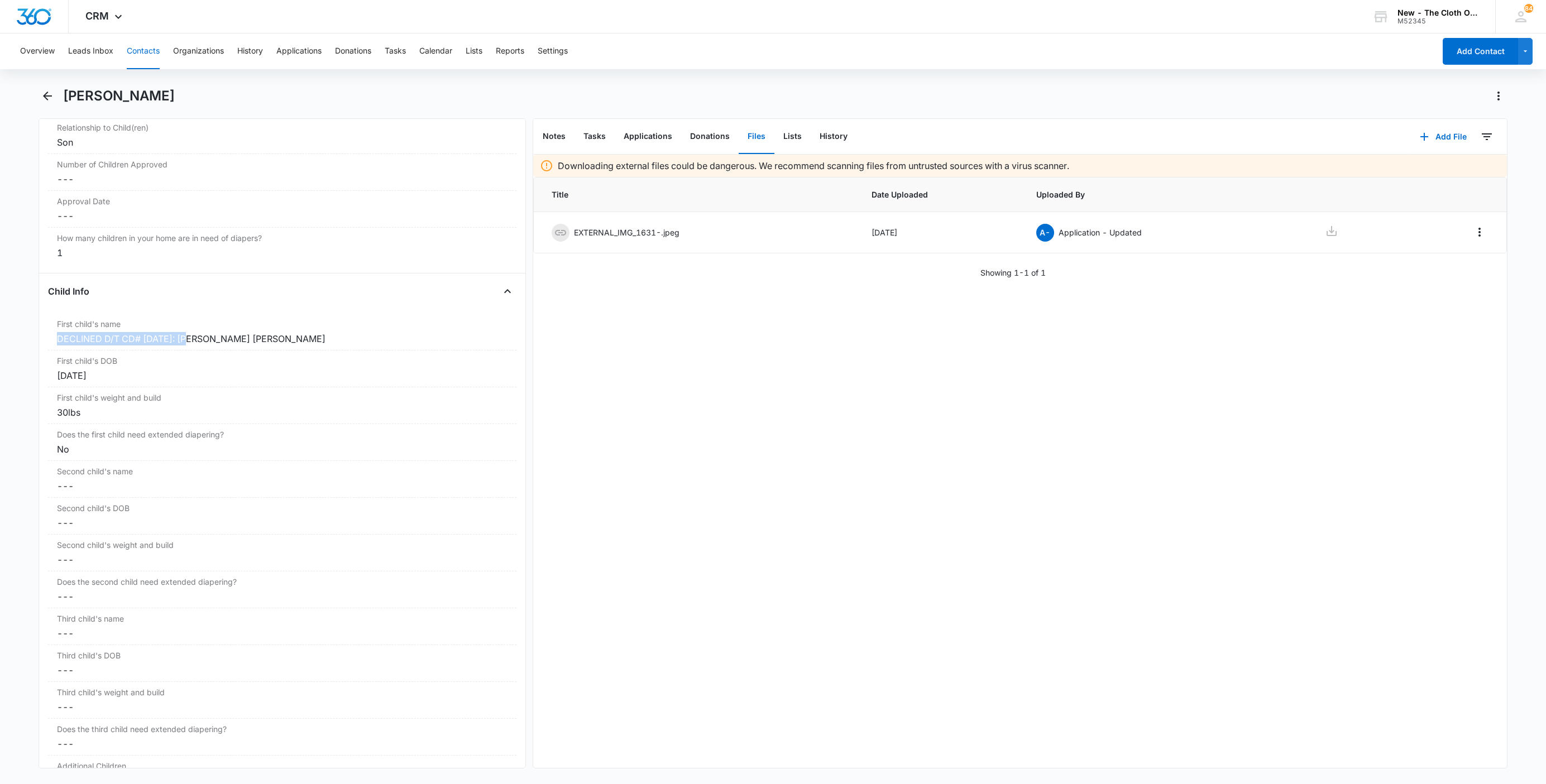
drag, startPoint x: 189, startPoint y: 344, endPoint x: -3, endPoint y: 350, distance: 192.1
click at [0, 350] on html "CRM Apps Reputation Websites Forms CRM Email Social Shop Payments POS Ads Intel…" at bounding box center [773, 392] width 1546 height 784
click at [1442, 136] on button "Add File" at bounding box center [1443, 137] width 69 height 27
click at [1441, 173] on button "Upload Files" at bounding box center [1434, 172] width 85 height 17
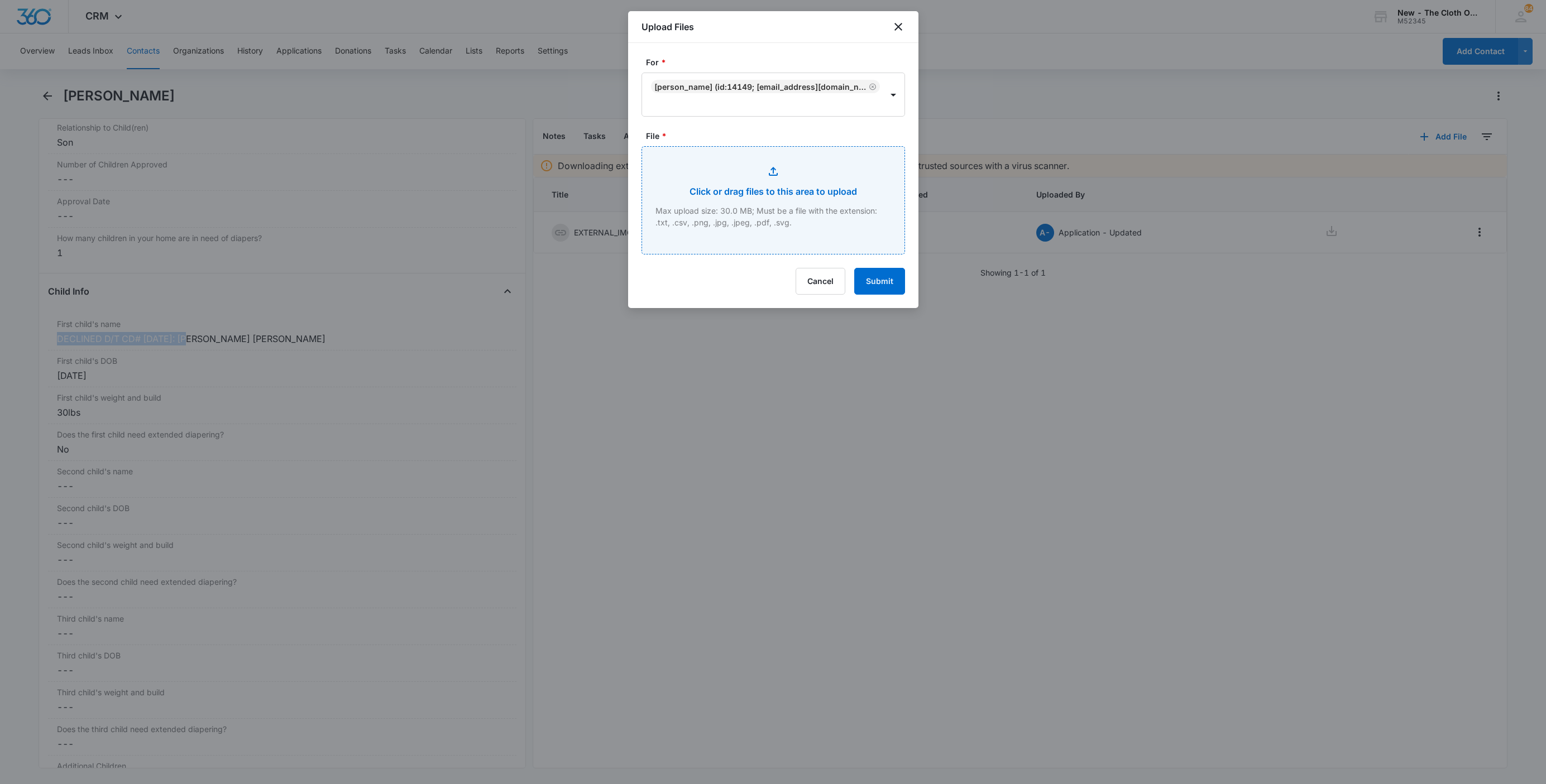
click at [821, 207] on input "File *" at bounding box center [774, 200] width 263 height 107
type input "C:\fakepath\rocia garcia.jpeg"
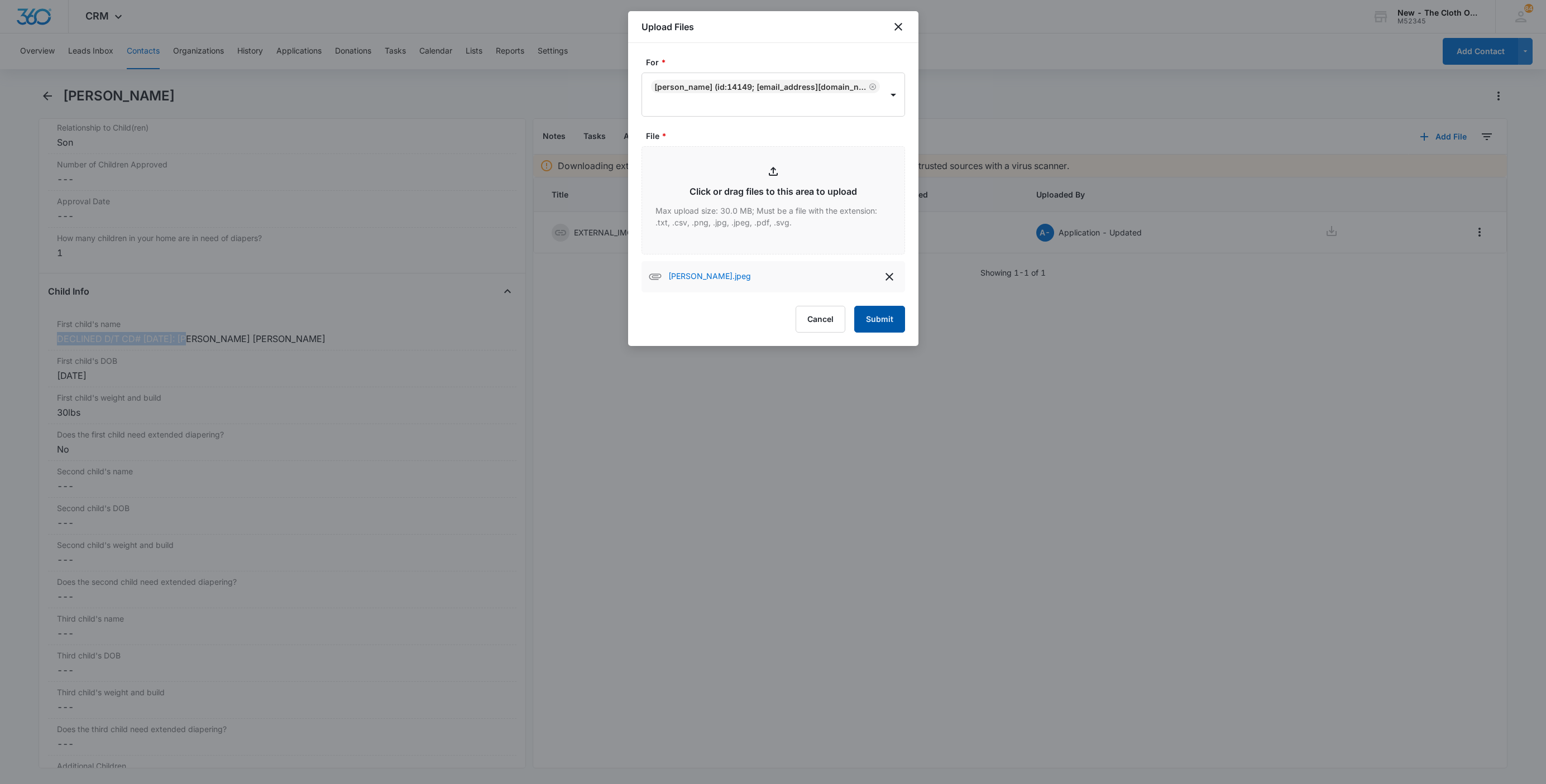
click at [876, 322] on button "Submit" at bounding box center [880, 319] width 51 height 27
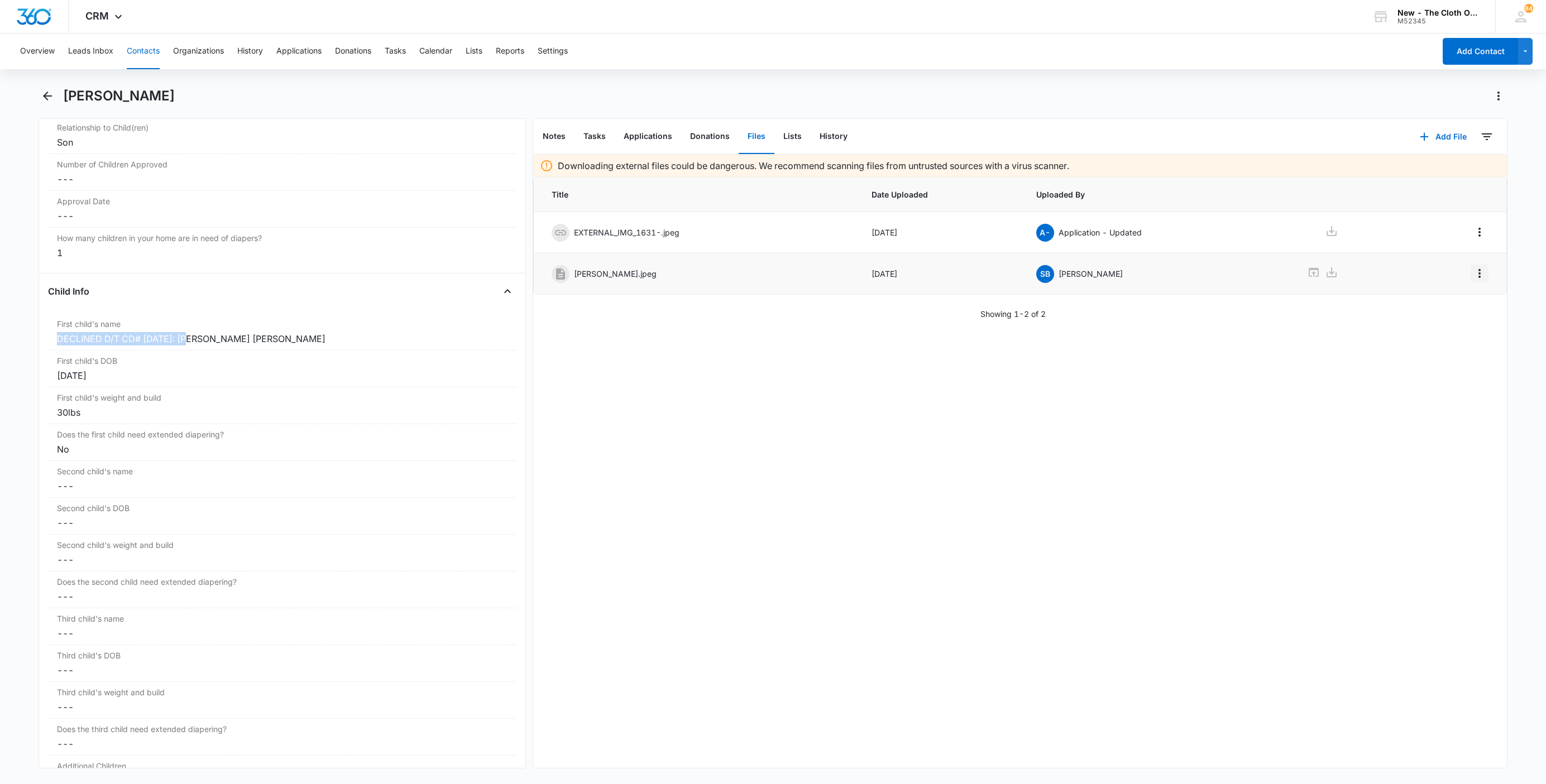
click at [1473, 277] on icon "Overflow Menu" at bounding box center [1479, 273] width 13 height 13
click at [1465, 307] on button "Edit" at bounding box center [1443, 307] width 64 height 17
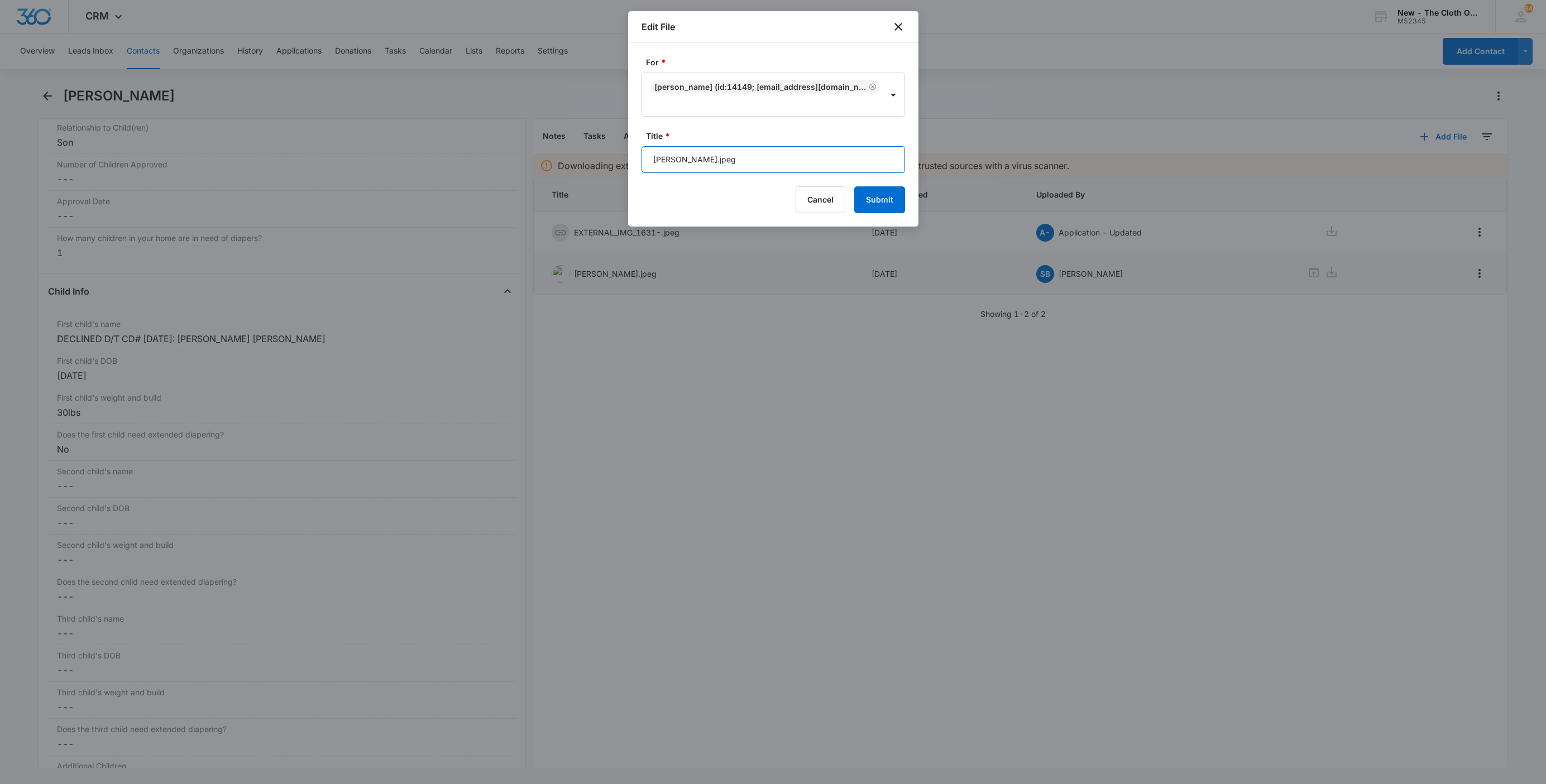
drag, startPoint x: 695, startPoint y: 163, endPoint x: 612, endPoint y: 155, distance: 83.4
click at [615, 156] on body "CRM Apps Reputation Websites Forms CRM Email Social Shop Payments POS Ads Intel…" at bounding box center [773, 392] width 1546 height 784
paste input "Dylan Alexander Salgado G"
type input "Dylan Alexander Salgado Garcia 10.01.2022.jpeg"
click at [854, 186] on button "Submit" at bounding box center [880, 200] width 51 height 27
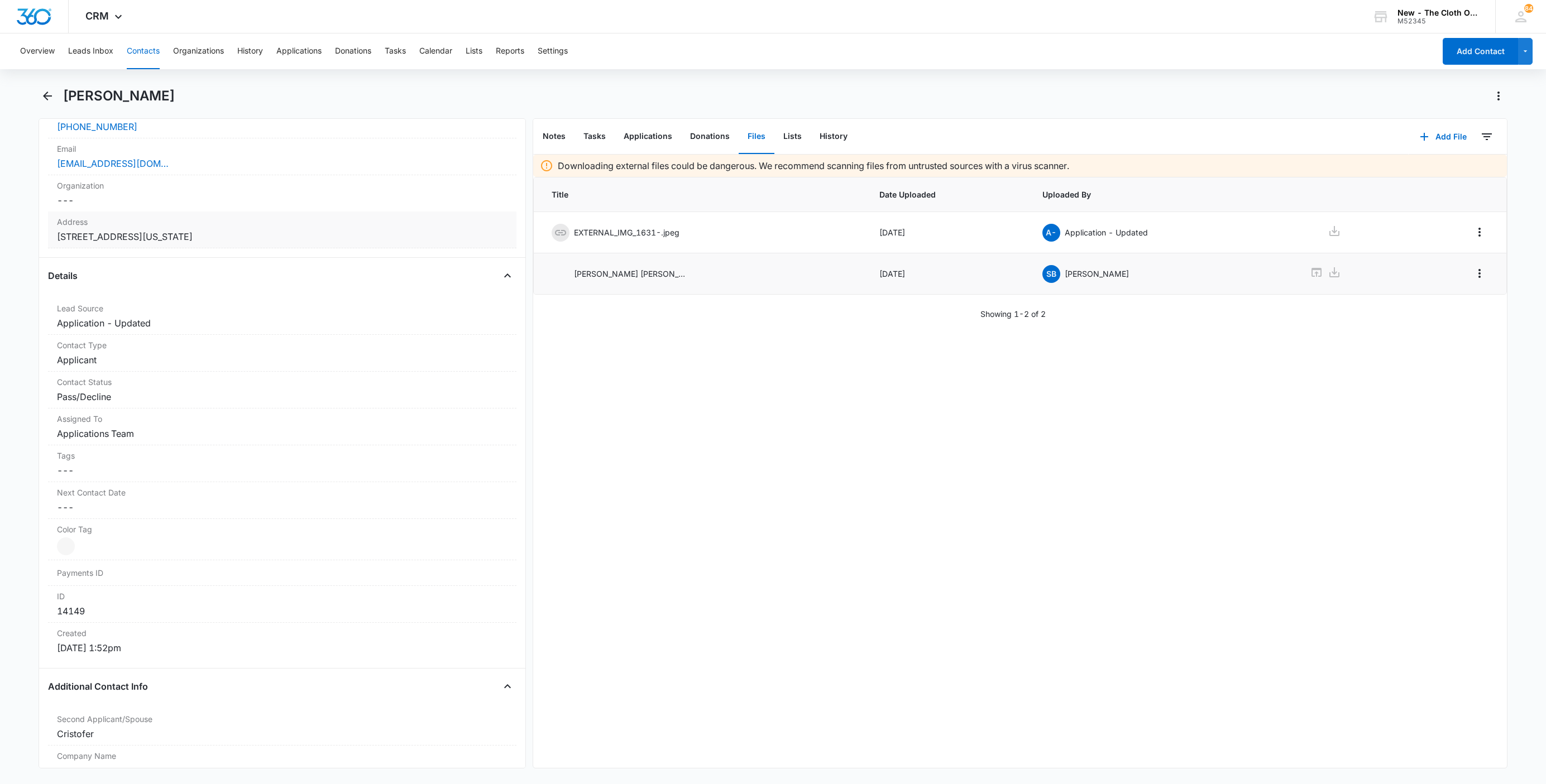
scroll to position [84, 0]
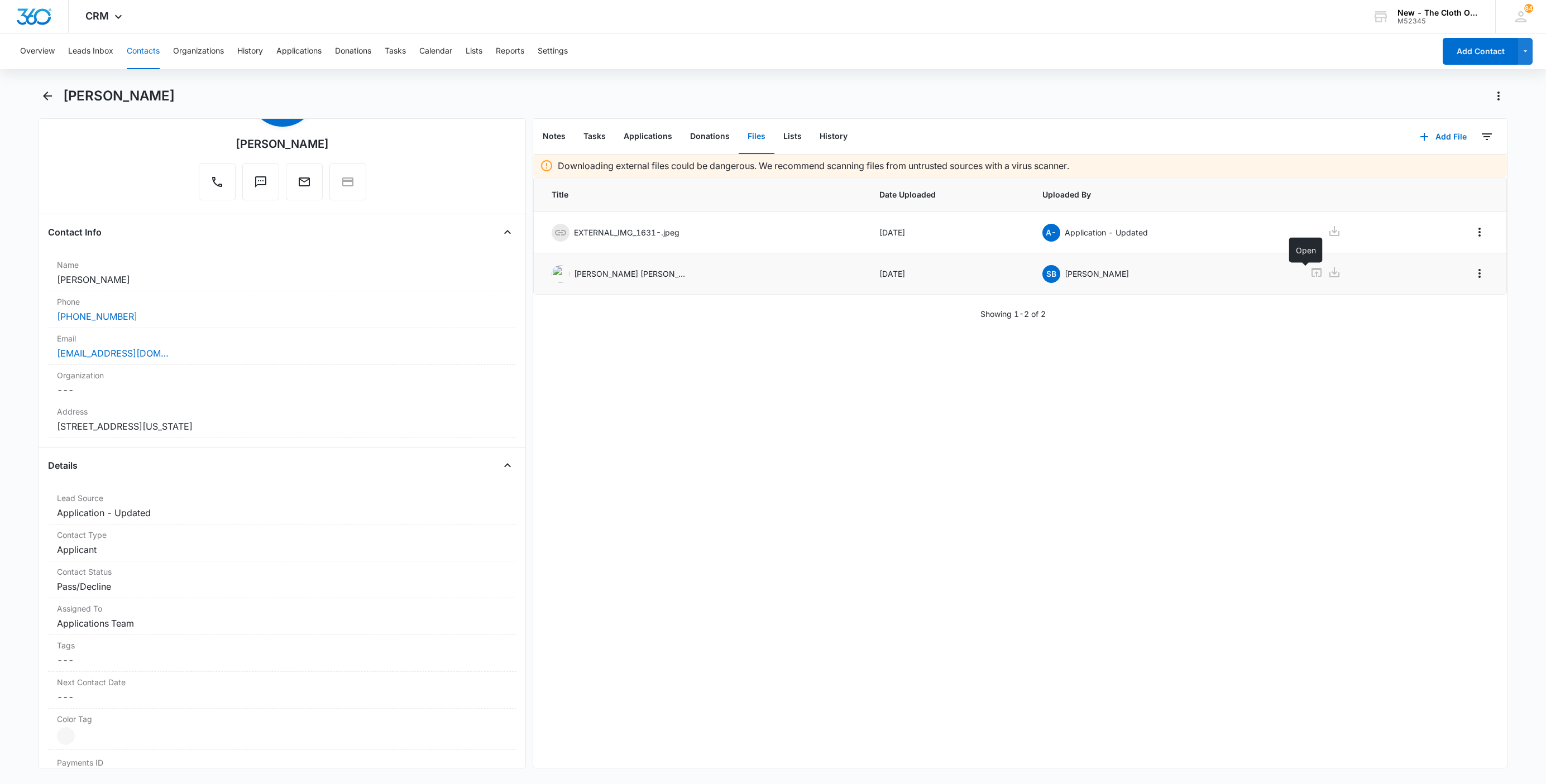
click at [1310, 272] on icon at bounding box center [1316, 272] width 13 height 13
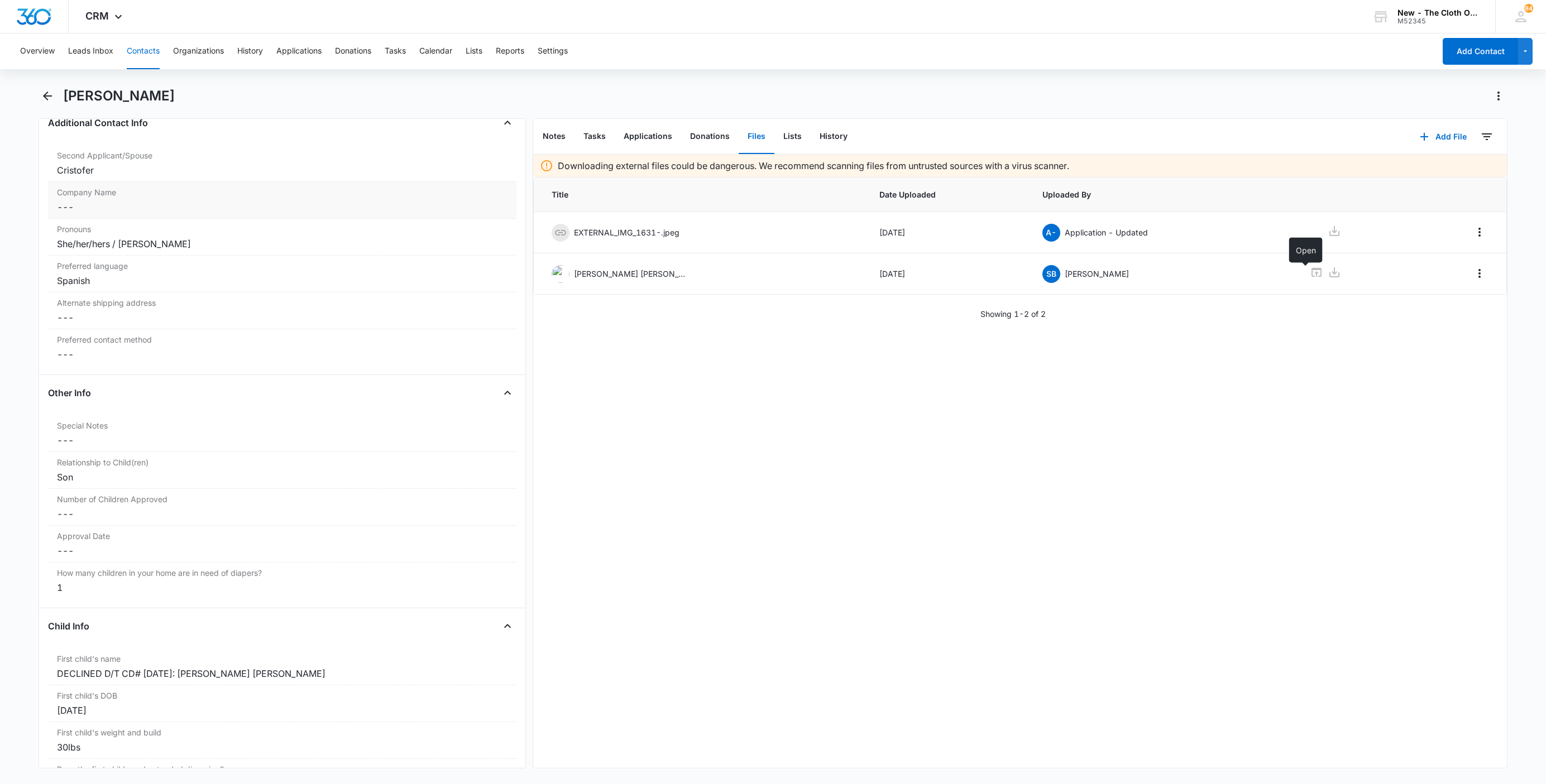
scroll to position [754, 0]
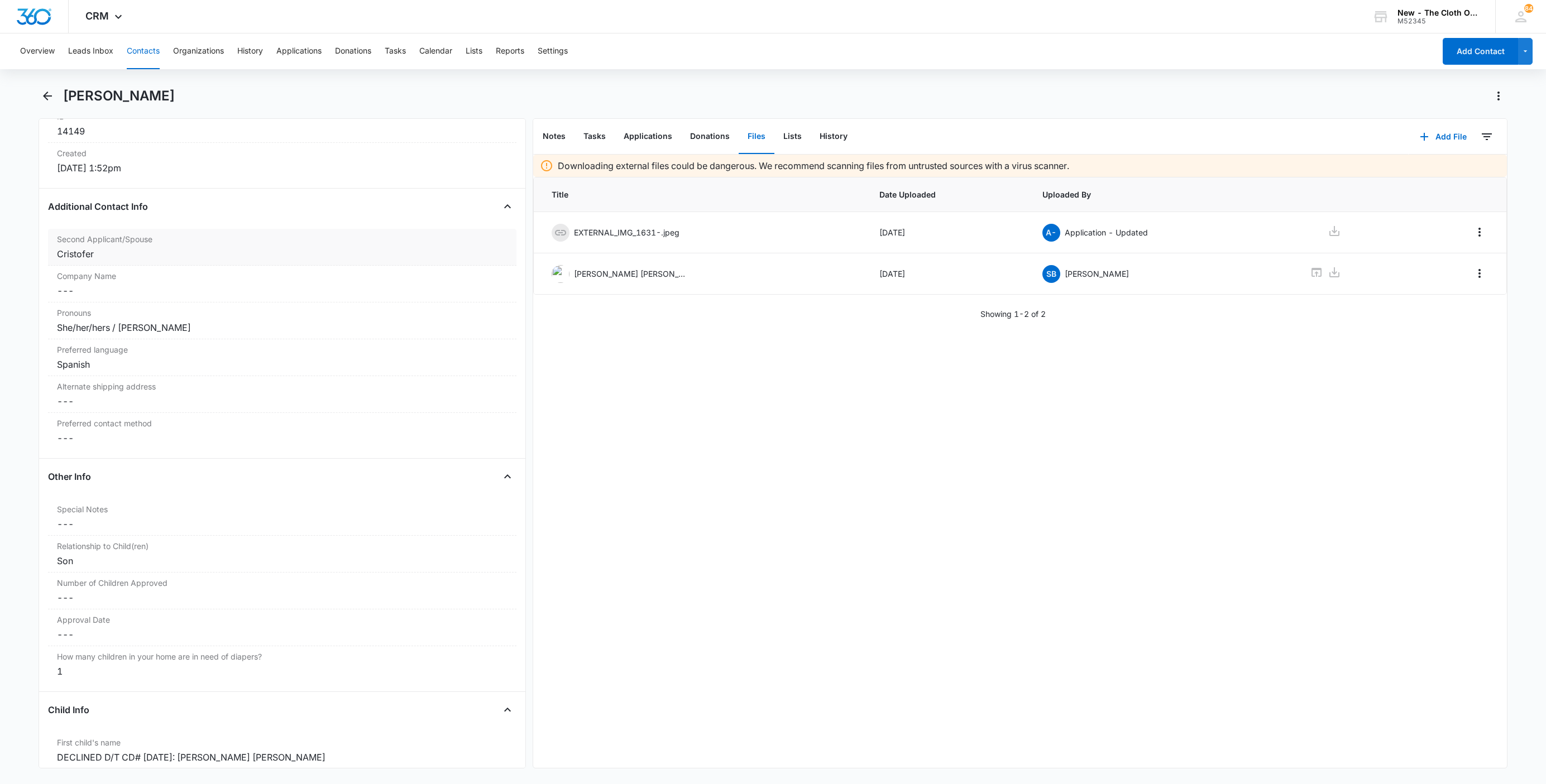
click at [104, 257] on div "Cristofer" at bounding box center [282, 253] width 450 height 13
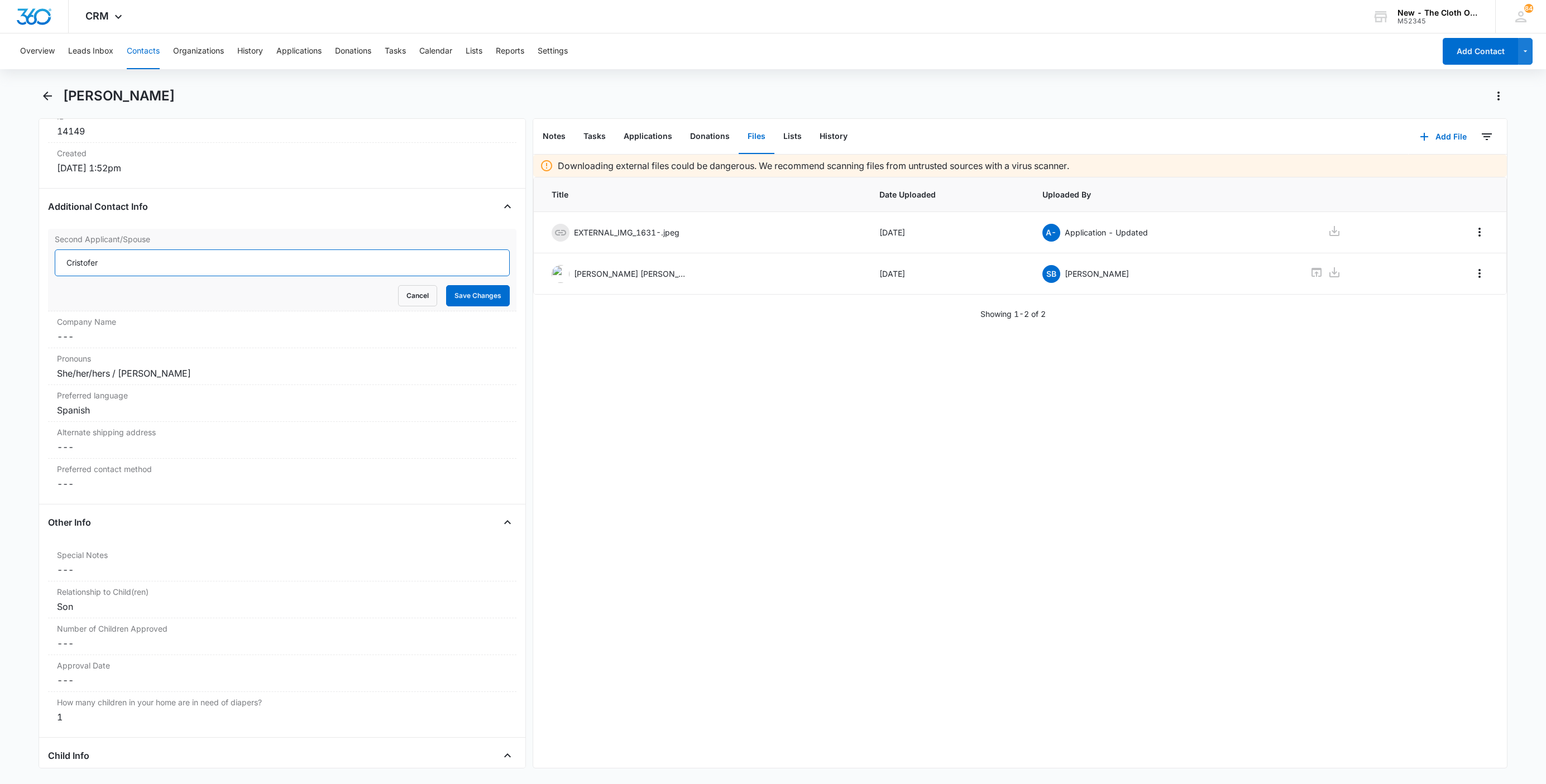
click at [129, 268] on input "Cristofer" at bounding box center [282, 263] width 455 height 27
type input "Cristofer Salgado Ayala"
click at [446, 285] on button "Save Changes" at bounding box center [478, 296] width 64 height 21
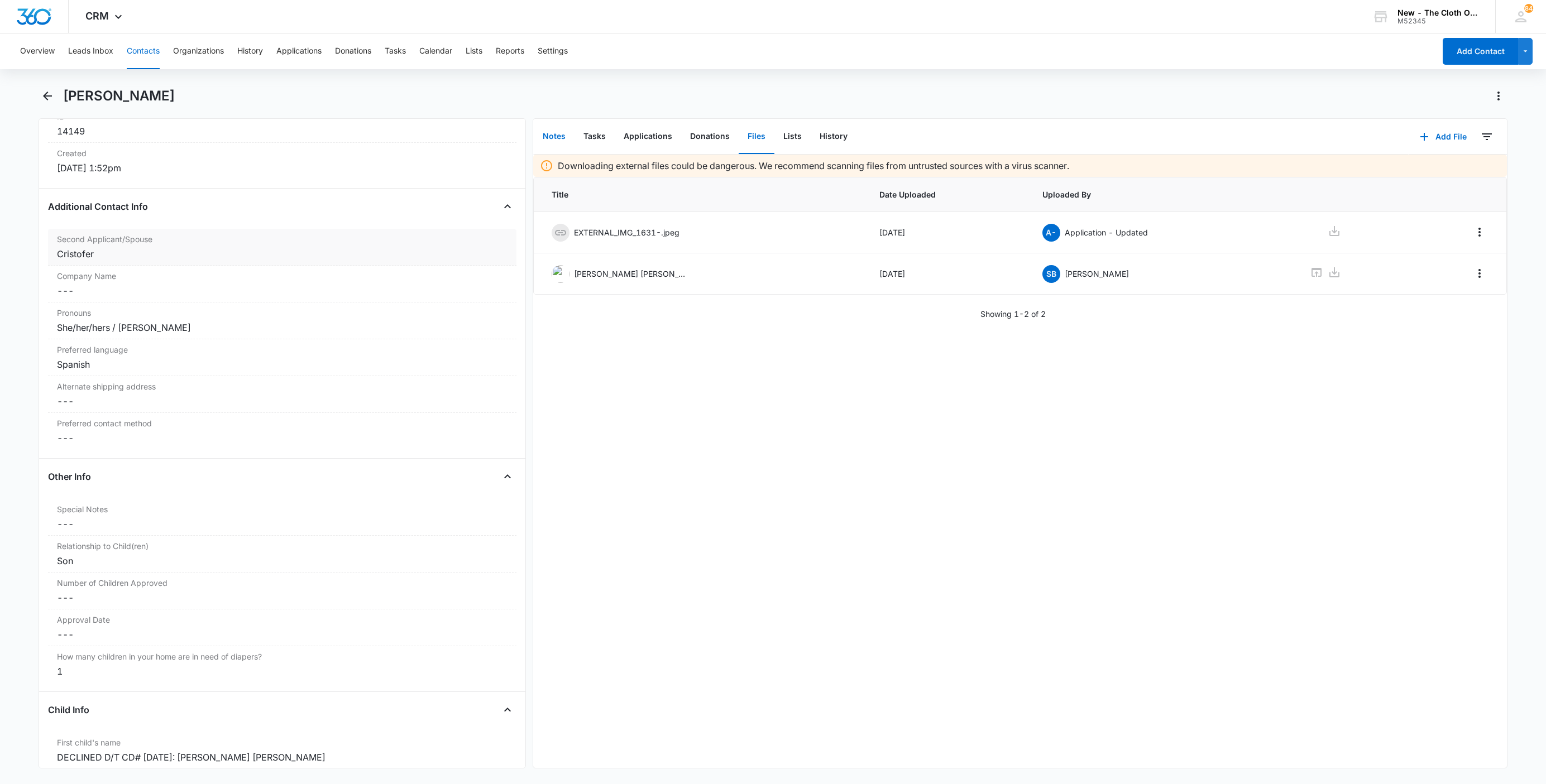
click at [544, 129] on button "Notes" at bounding box center [554, 136] width 41 height 35
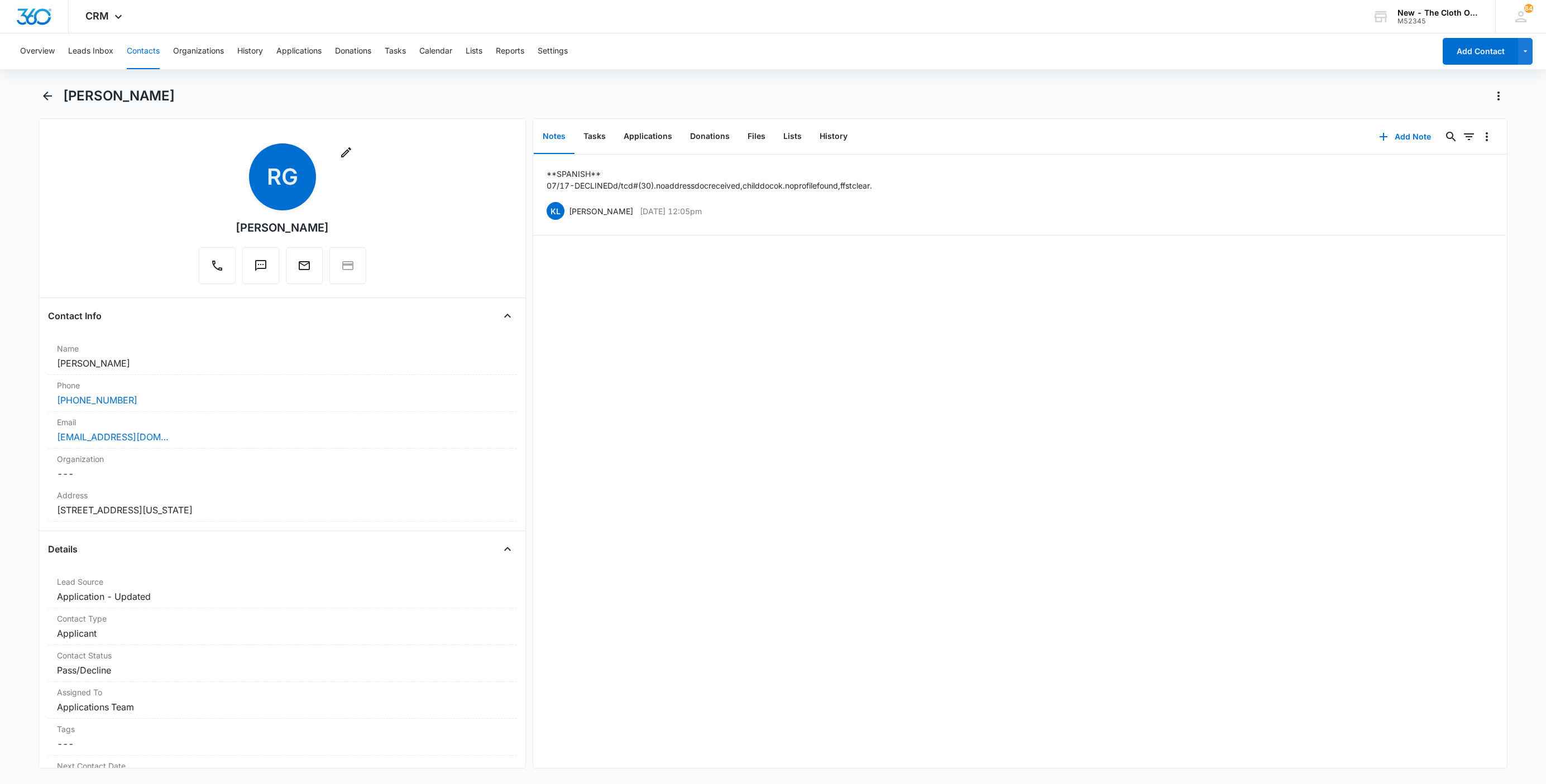
click at [143, 50] on button "Contacts" at bounding box center [143, 51] width 33 height 36
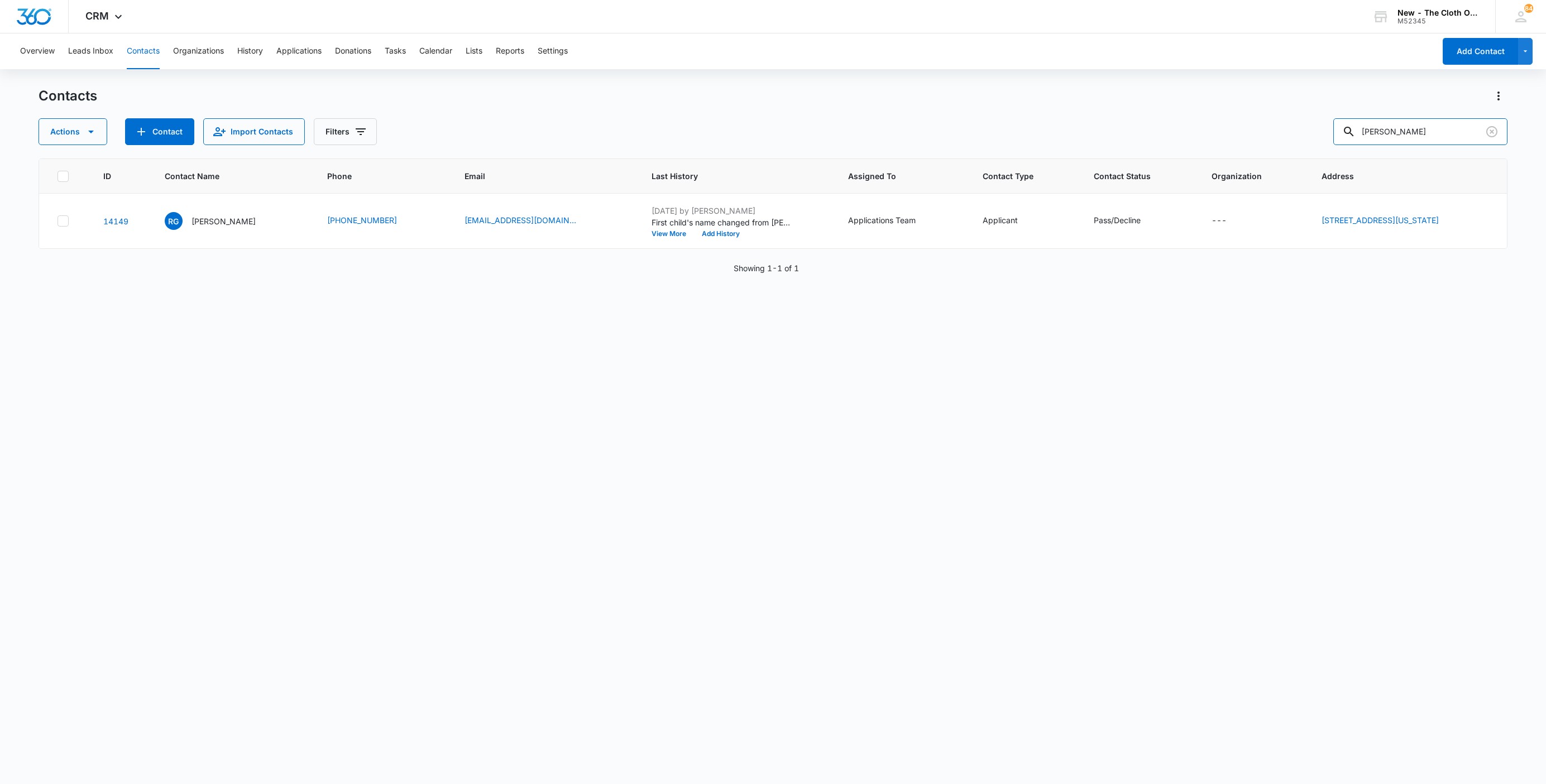
drag, startPoint x: 1425, startPoint y: 131, endPoint x: 1151, endPoint y: 121, distance: 274.2
click at [1156, 121] on div "Actions Contact Import Contacts Filters rocio garcia" at bounding box center [773, 132] width 1469 height 27
paste input "[PERSON_NAME]"
type input "[PERSON_NAME]"
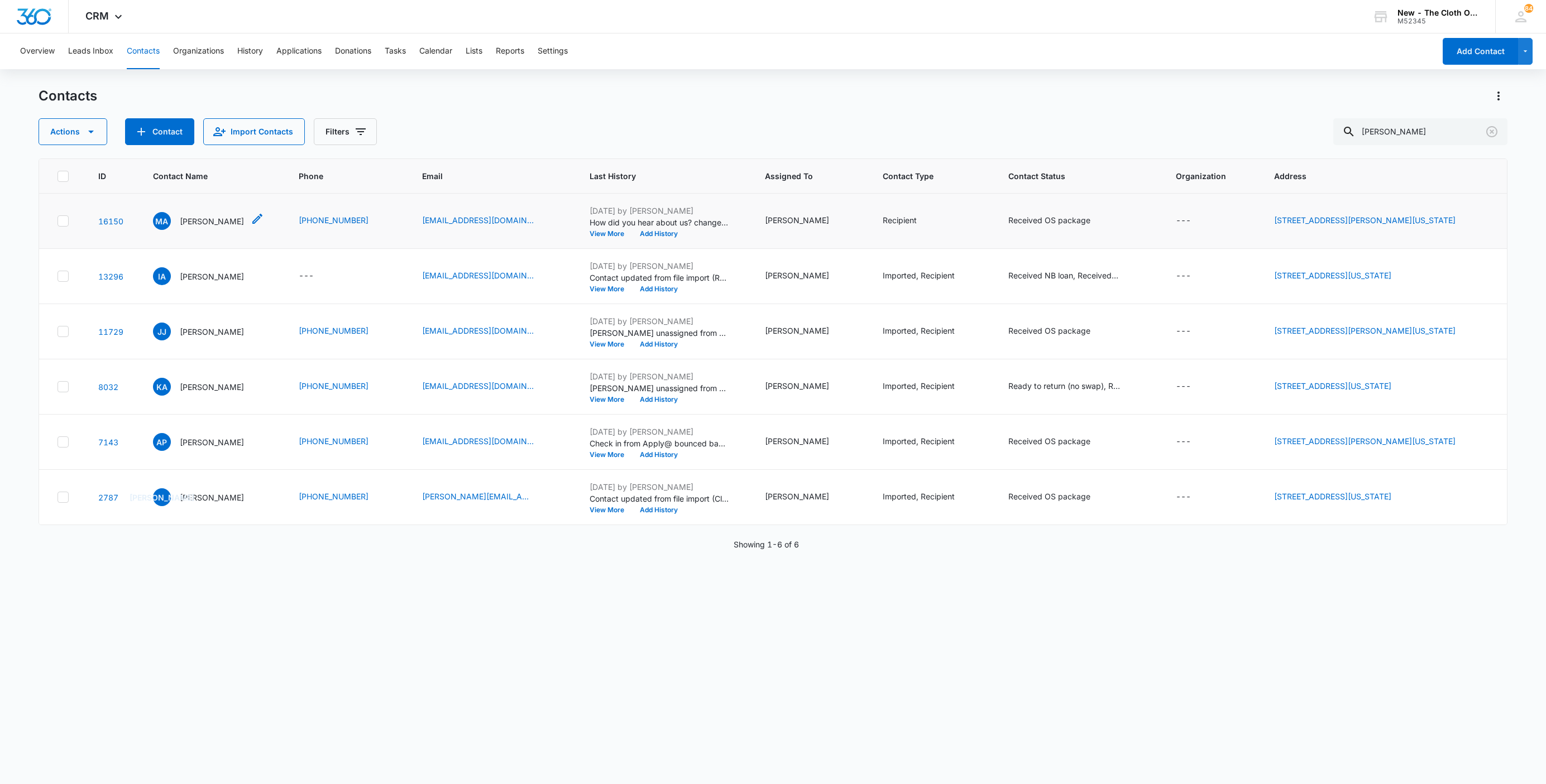
click at [190, 223] on p "[PERSON_NAME]" at bounding box center [212, 221] width 64 height 12
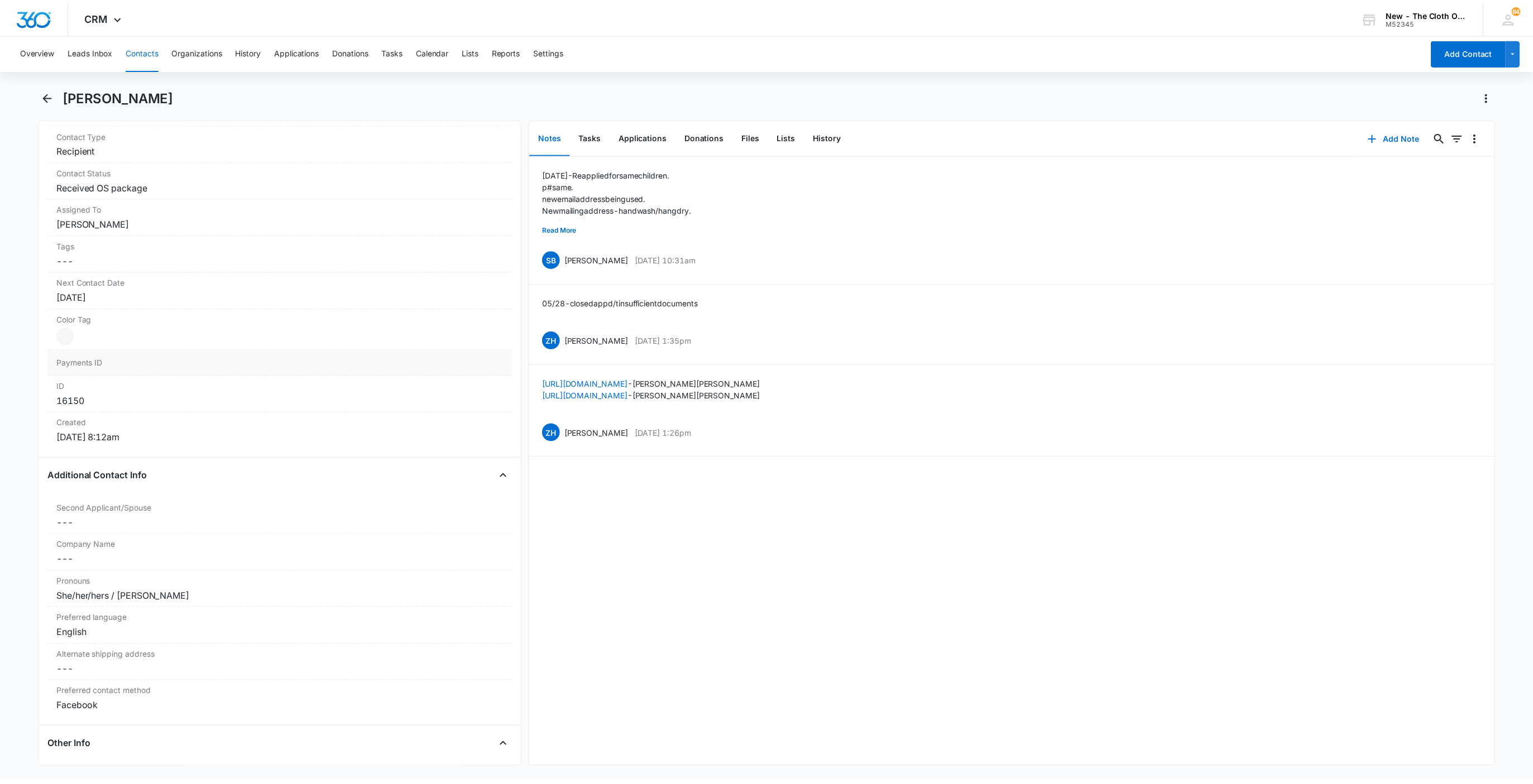
scroll to position [586, 0]
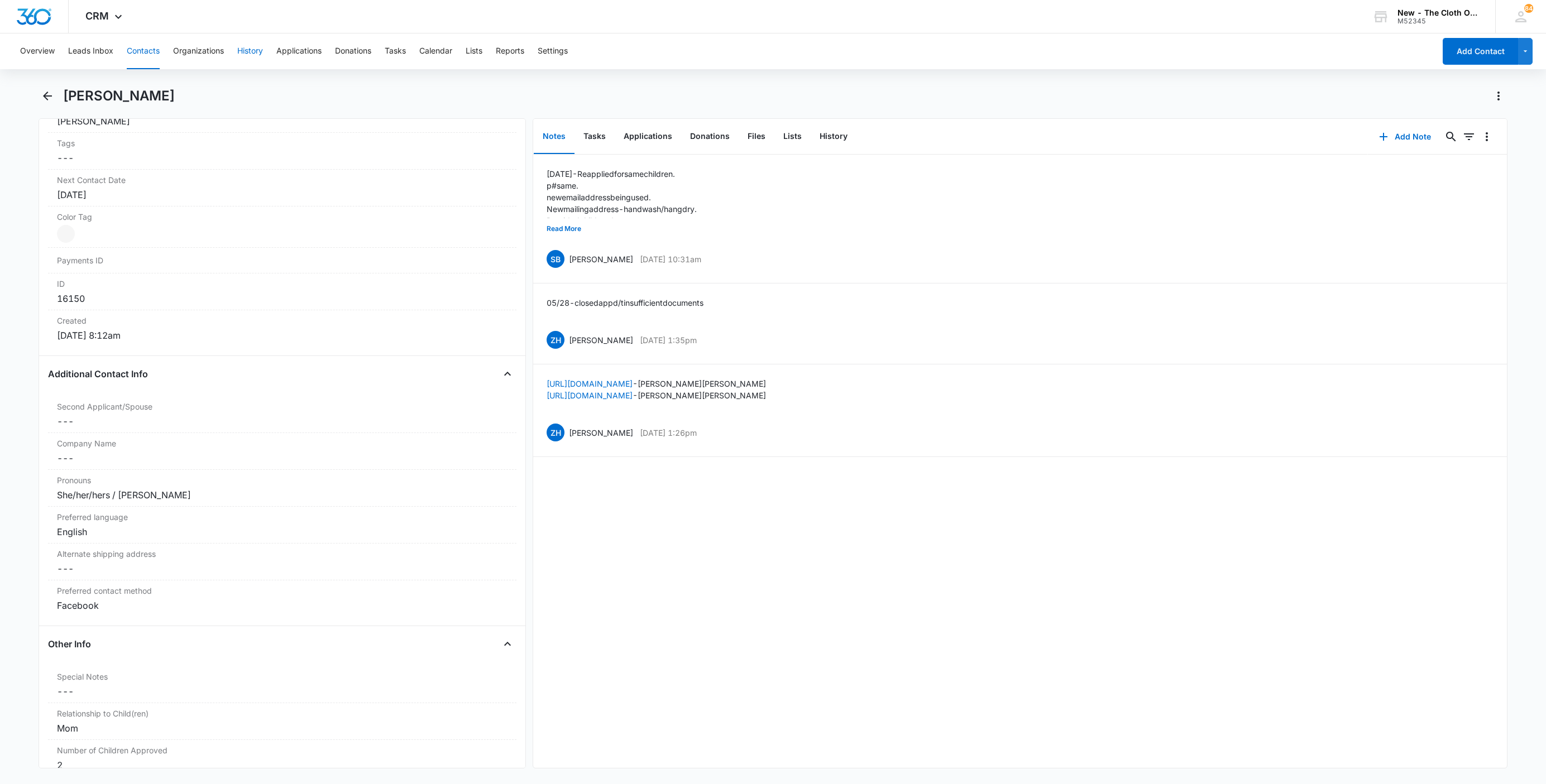
click at [245, 46] on button "History" at bounding box center [250, 51] width 25 height 36
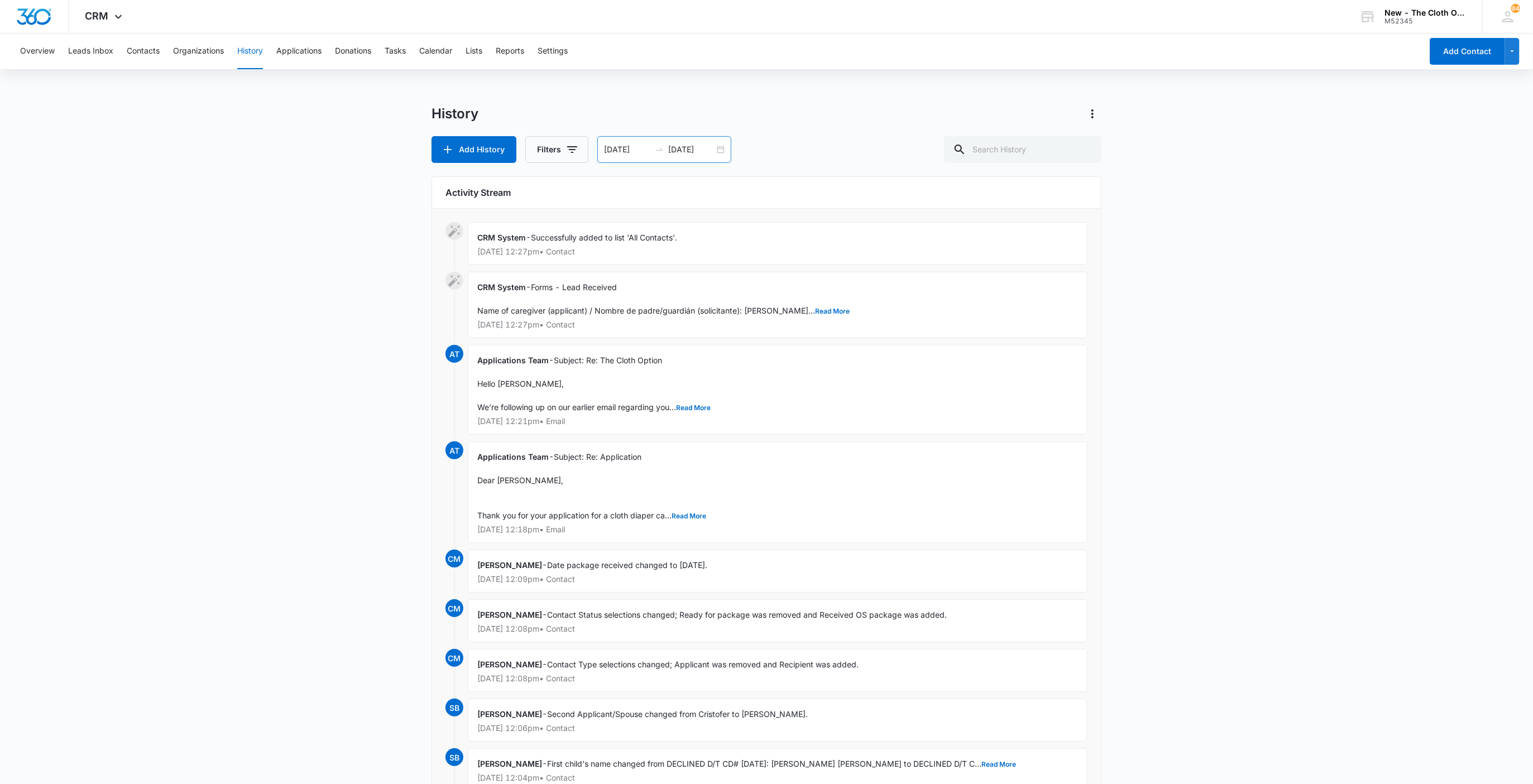
click at [719, 150] on div "06/27/2021 07/04/2026" at bounding box center [664, 150] width 134 height 27
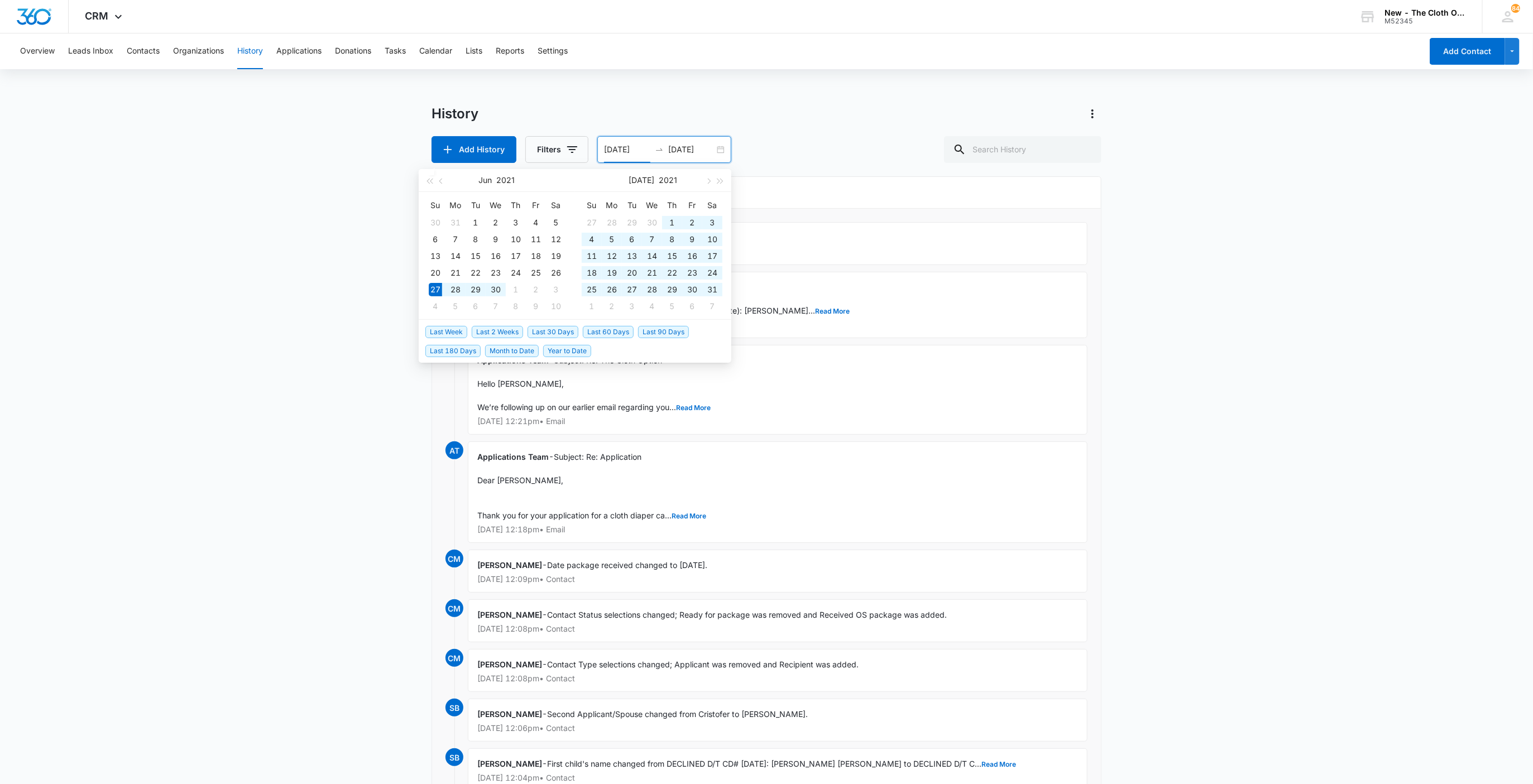
type input "06/27/2021"
click at [1445, 370] on main "History Add History Filters 06/27/2021 07/04/2026 Jun 2021 Su Mo Tu We Th Fr Sa…" at bounding box center [766, 499] width 1533 height 788
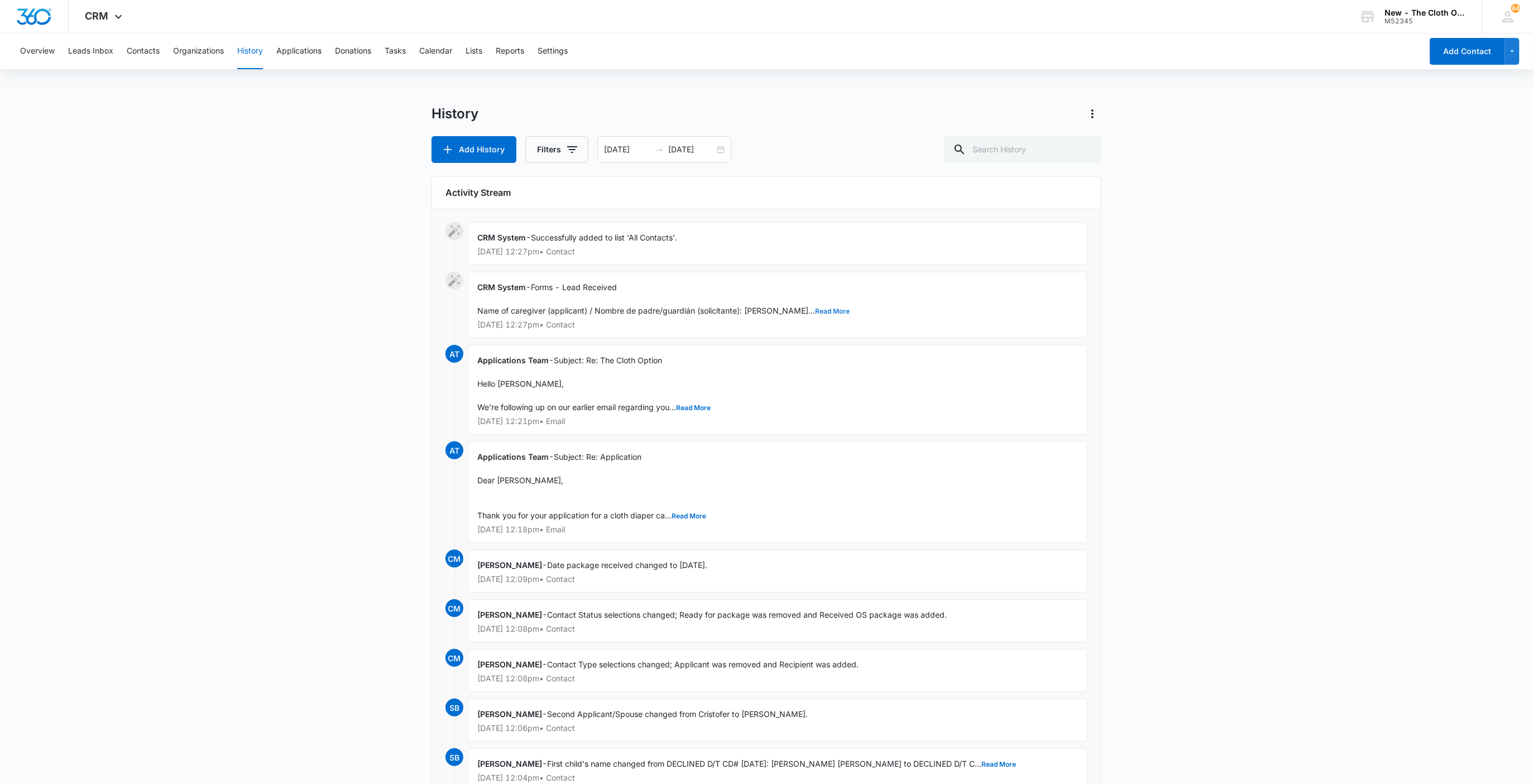
click at [815, 313] on button "Read More" at bounding box center [832, 311] width 35 height 6
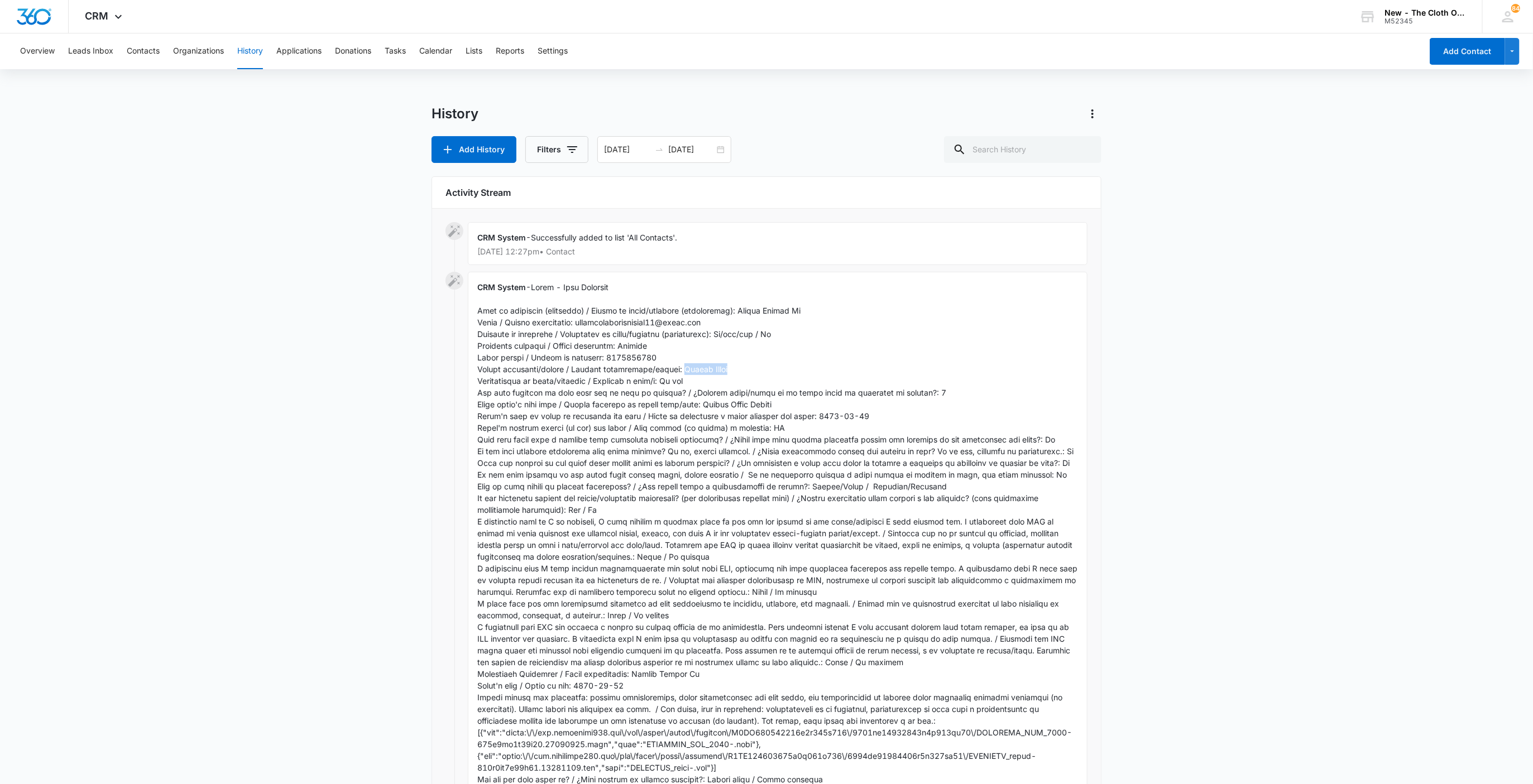
drag, startPoint x: 687, startPoint y: 367, endPoint x: 734, endPoint y: 367, distance: 47.0
click at [734, 367] on div "CRM System - Show Less Aug 15, 2025 at 12:27pm • Contact" at bounding box center [778, 562] width 620 height 582
copy span "Jenner Frost"
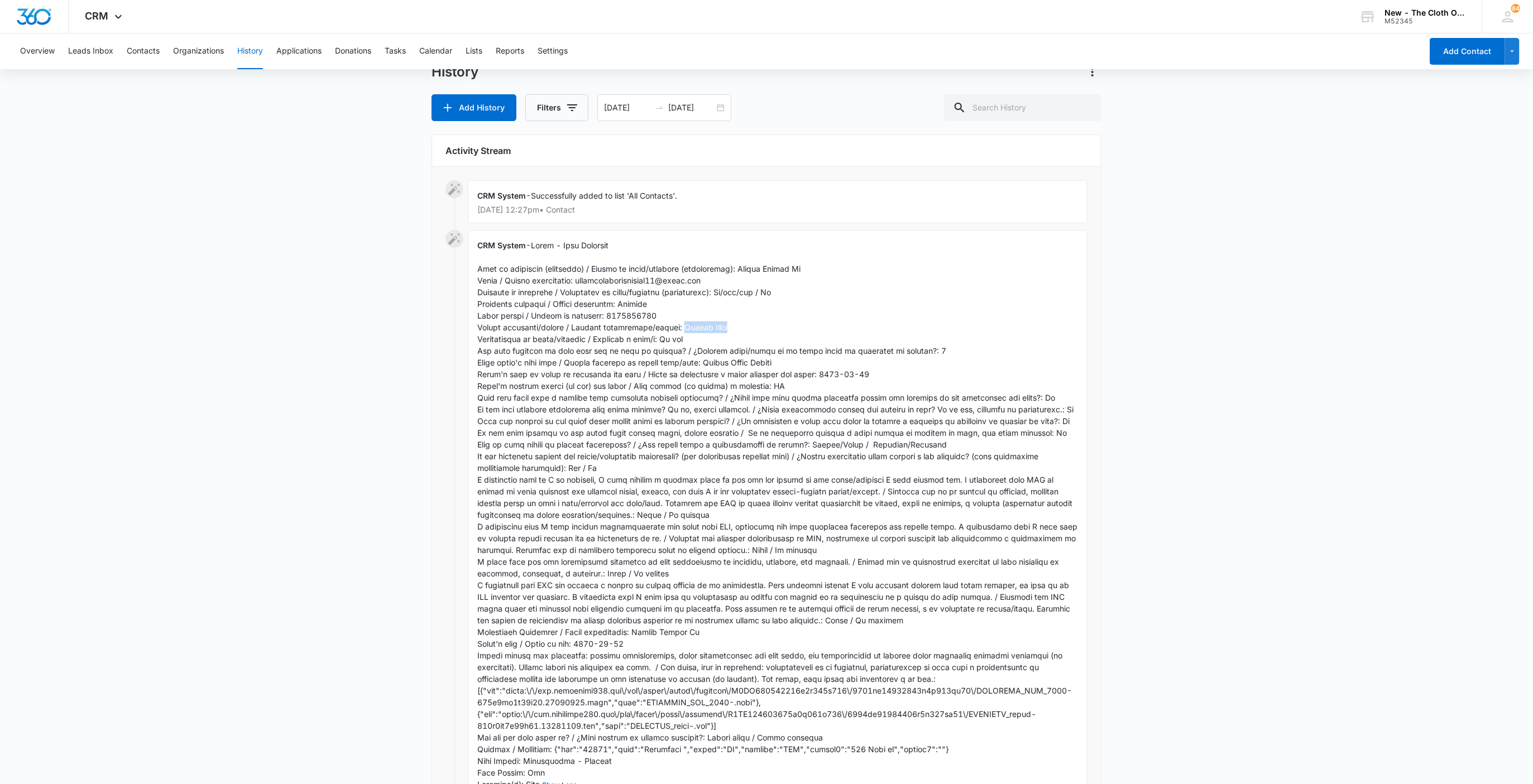
scroll to position [84, 0]
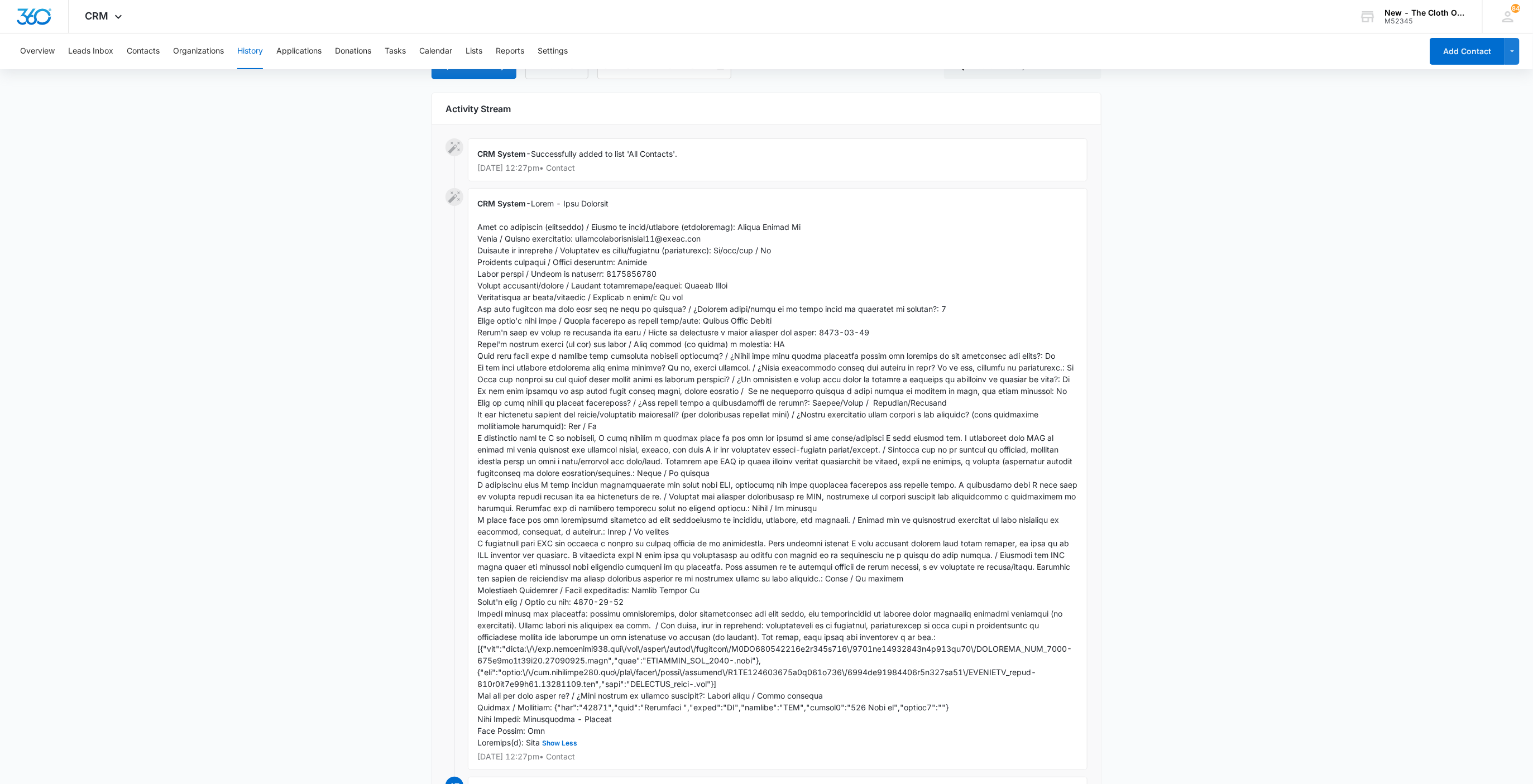
click at [668, 722] on span "Show Less" at bounding box center [778, 473] width 602 height 548
